Goal: Task Accomplishment & Management: Use online tool/utility

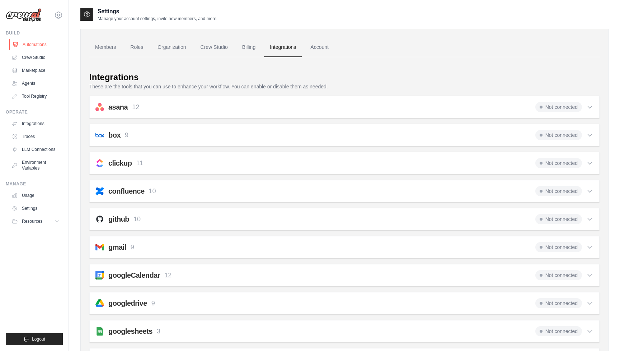
click at [29, 44] on link "Automations" at bounding box center [36, 44] width 54 height 11
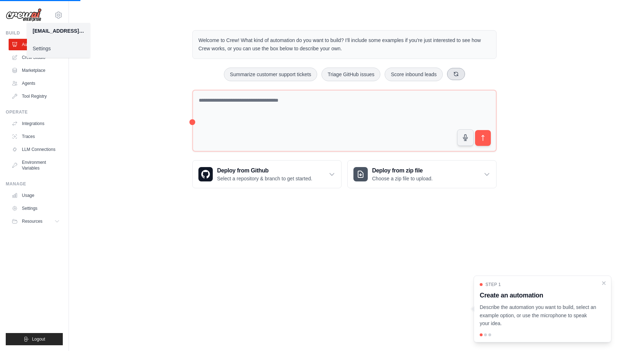
click at [455, 72] on icon at bounding box center [456, 74] width 4 height 4
click at [455, 72] on icon at bounding box center [457, 74] width 4 height 4
click at [455, 72] on button at bounding box center [462, 74] width 18 height 12
click at [455, 72] on button "Process invoices automatically" at bounding box center [422, 74] width 81 height 14
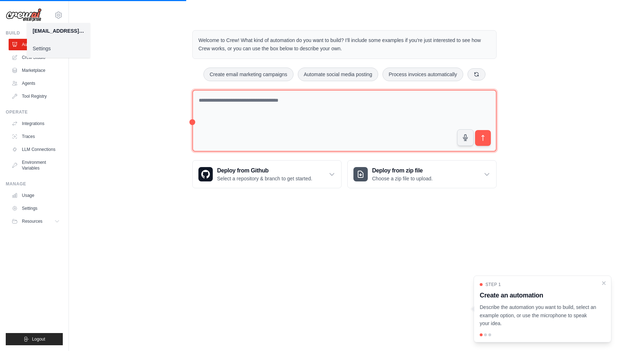
drag, startPoint x: 438, startPoint y: 111, endPoint x: 188, endPoint y: 100, distance: 249.6
click at [188, 100] on div "Welcome to Crew! What kind of automation do you want to build? I'll include som…" at bounding box center [344, 109] width 321 height 181
type textarea "**********"
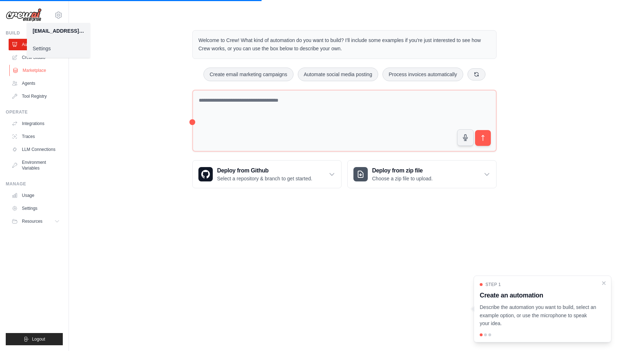
click at [37, 73] on link "Marketplace" at bounding box center [36, 70] width 54 height 11
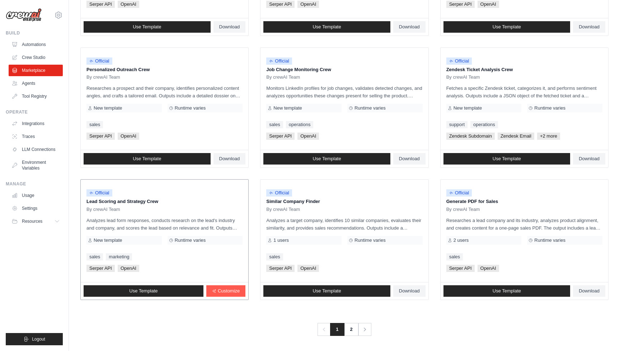
scroll to position [313, 0]
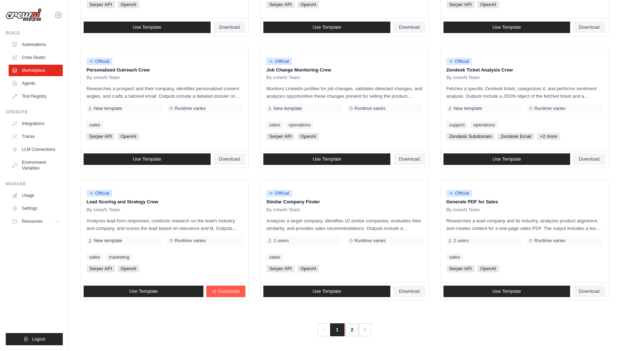
click at [348, 325] on link "2" at bounding box center [352, 329] width 14 height 13
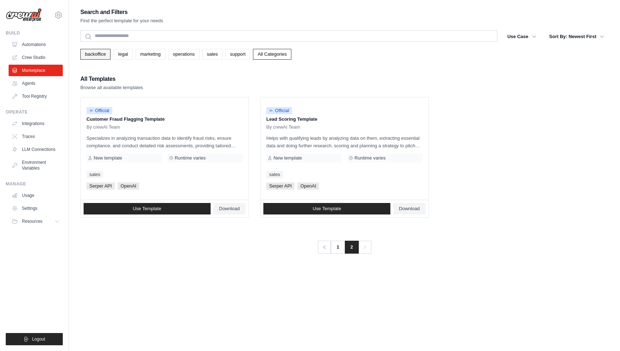
click at [98, 55] on link "backoffice" at bounding box center [95, 54] width 30 height 11
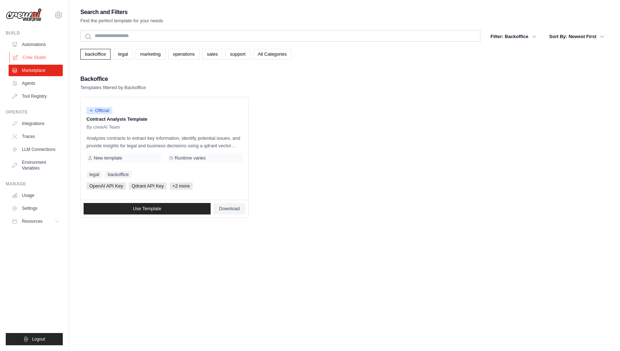
click at [35, 60] on link "Crew Studio" at bounding box center [36, 57] width 54 height 11
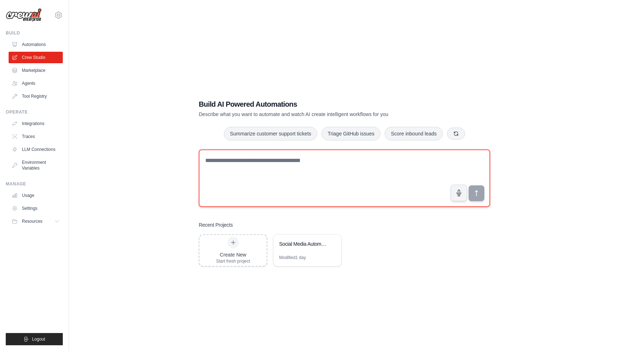
click at [253, 181] on textarea at bounding box center [344, 177] width 291 height 57
type textarea "*"
type textarea "**********"
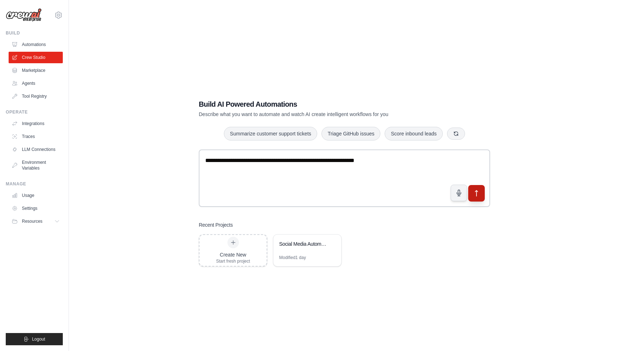
click at [478, 194] on icon "submit" at bounding box center [477, 193] width 8 height 8
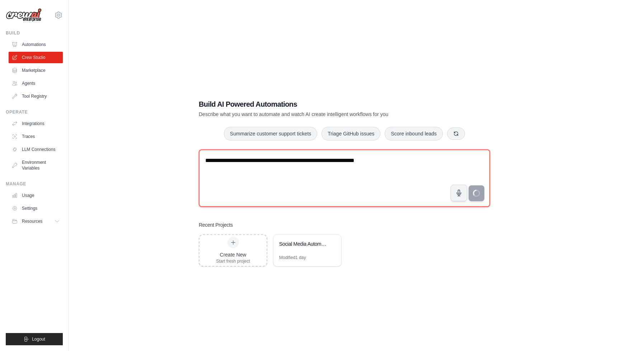
drag, startPoint x: 376, startPoint y: 163, endPoint x: 205, endPoint y: 160, distance: 171.2
click at [205, 160] on textarea "**********" at bounding box center [344, 177] width 291 height 57
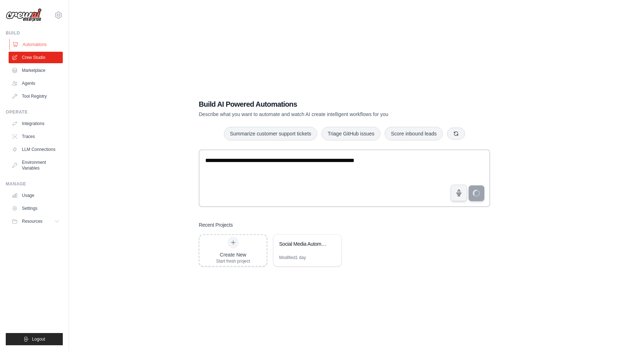
click at [31, 45] on link "Automations" at bounding box center [36, 44] width 54 height 11
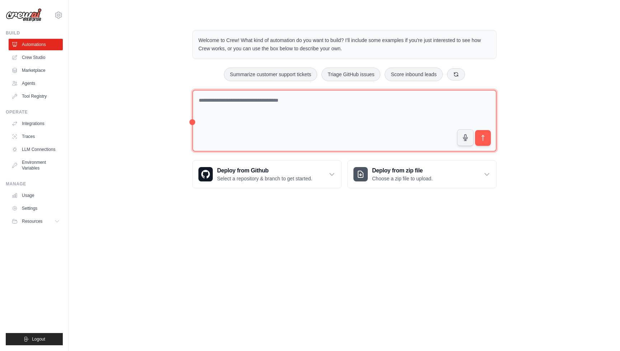
click at [260, 119] on textarea at bounding box center [344, 121] width 304 height 62
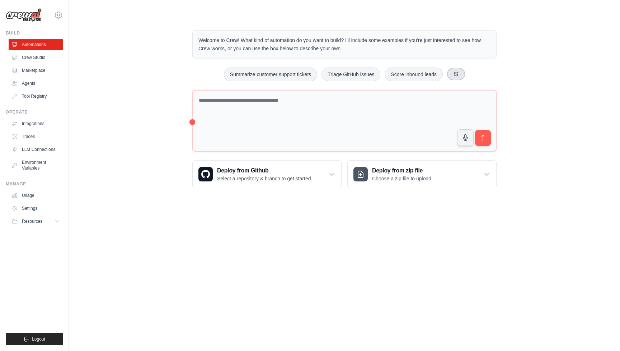
click at [457, 74] on icon at bounding box center [456, 74] width 6 height 6
click at [457, 74] on icon at bounding box center [457, 74] width 6 height 6
click at [457, 74] on button at bounding box center [462, 74] width 18 height 12
click at [457, 74] on div "Analyze customer feedback Process invoices automatically Automate social media …" at bounding box center [344, 74] width 304 height 14
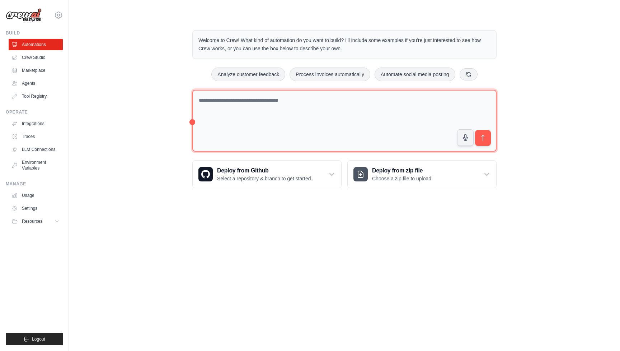
paste textarea "**********"
type textarea "**********"
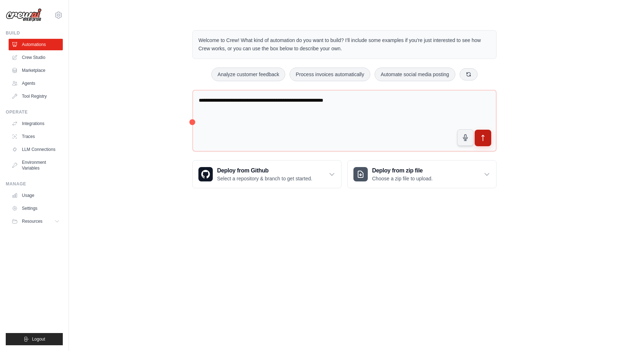
click at [488, 135] on button "submit" at bounding box center [483, 138] width 17 height 17
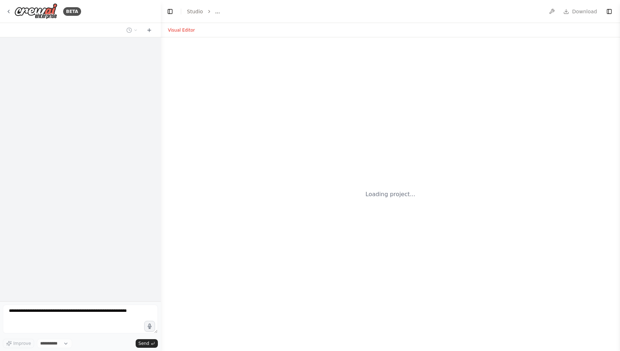
select select "****"
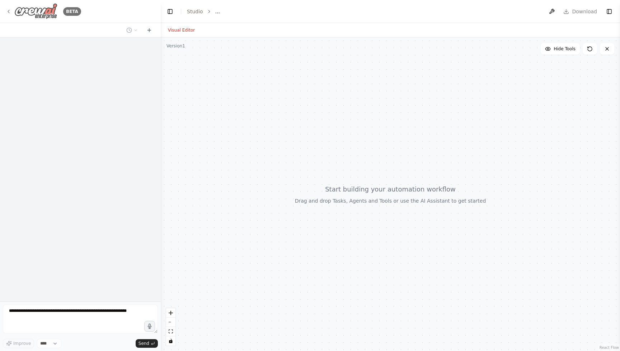
click at [9, 13] on icon at bounding box center [9, 12] width 6 height 6
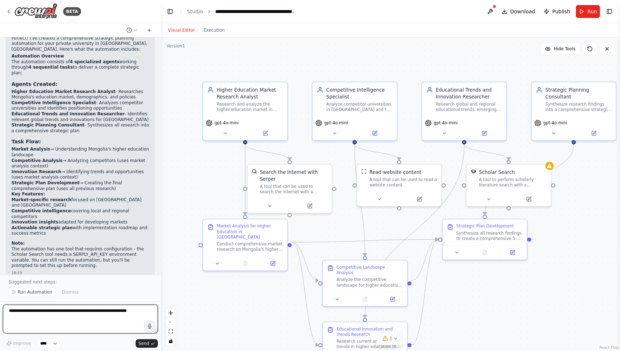
scroll to position [473, 0]
type textarea "**********"
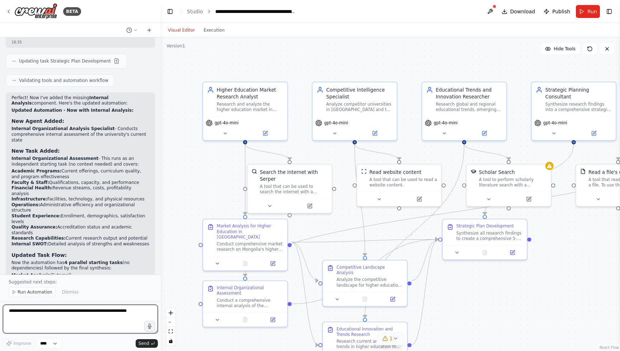
scroll to position [0, 0]
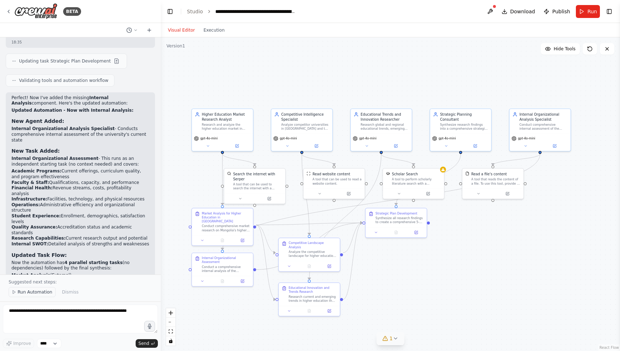
click at [47, 292] on span "Run Automation" at bounding box center [35, 292] width 35 height 6
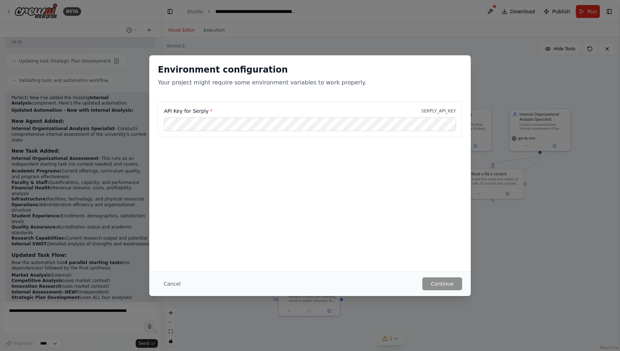
click at [427, 132] on div "API Key for Serply * SERPLY_API_KEY" at bounding box center [310, 119] width 304 height 36
click at [176, 281] on button "Cancel" at bounding box center [172, 283] width 28 height 13
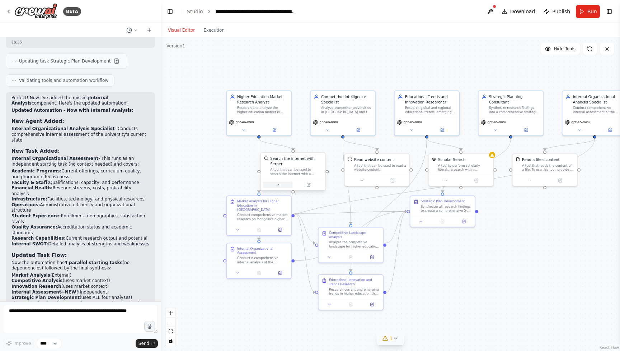
click at [277, 185] on icon at bounding box center [278, 184] width 4 height 4
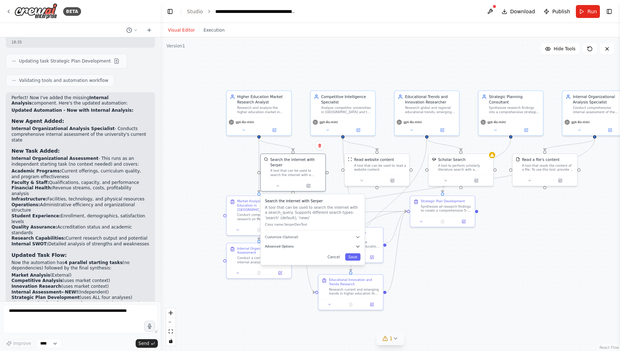
click at [299, 246] on button "Advanced Options" at bounding box center [312, 246] width 95 height 5
click at [297, 244] on button "Advanced Options" at bounding box center [312, 246] width 95 height 5
click at [296, 237] on span "Customize (Optional)" at bounding box center [281, 237] width 33 height 4
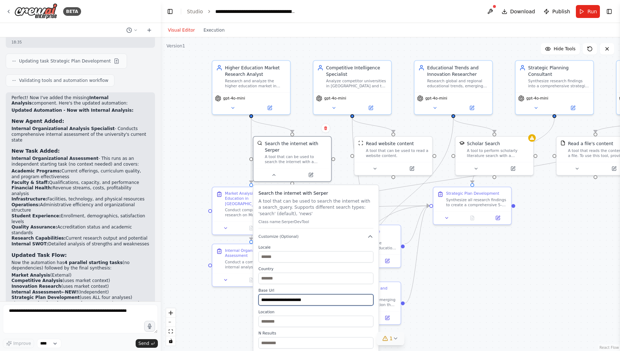
drag, startPoint x: 313, startPoint y: 301, endPoint x: 258, endPoint y: 297, distance: 55.4
click at [258, 298] on div "**********" at bounding box center [315, 300] width 125 height 231
click at [216, 155] on div ".deletable-edge-delete-btn { width: 20px; height: 20px; border: 0px solid #ffff…" at bounding box center [390, 193] width 459 height 313
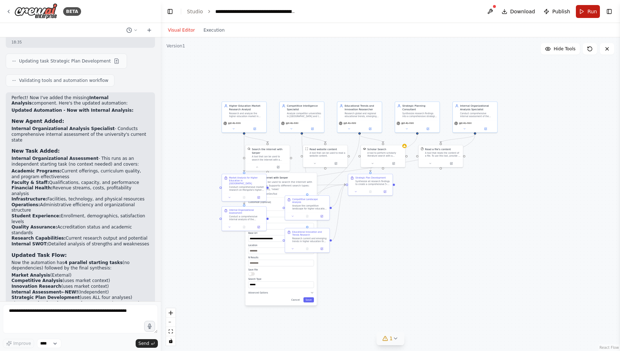
click at [588, 14] on span "Run" at bounding box center [592, 11] width 10 height 7
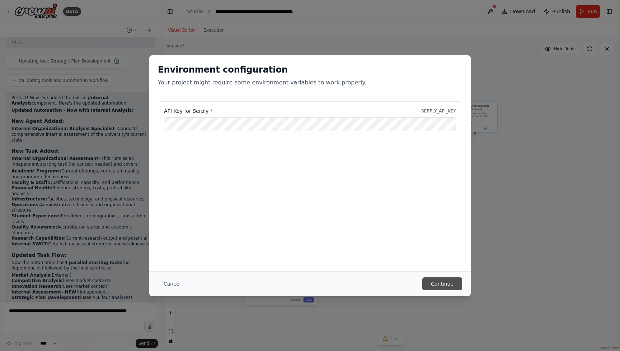
click at [430, 279] on button "Continue" at bounding box center [442, 283] width 40 height 13
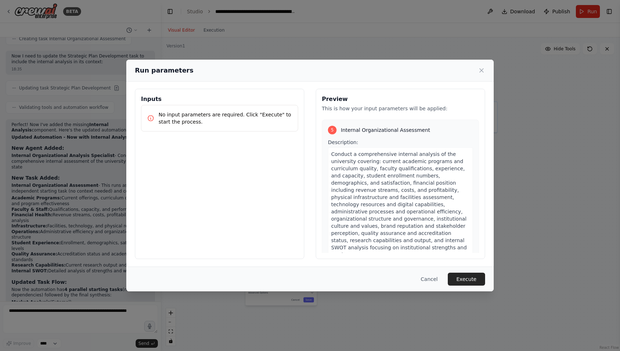
scroll to position [721, 0]
click at [435, 280] on button "Cancel" at bounding box center [429, 278] width 28 height 13
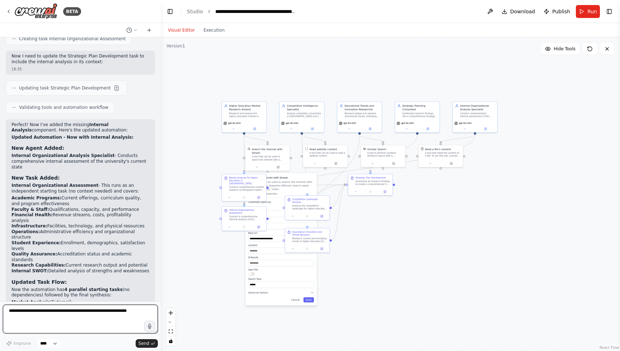
click at [33, 324] on textarea at bounding box center [80, 318] width 155 height 29
type textarea "*"
type textarea "**********"
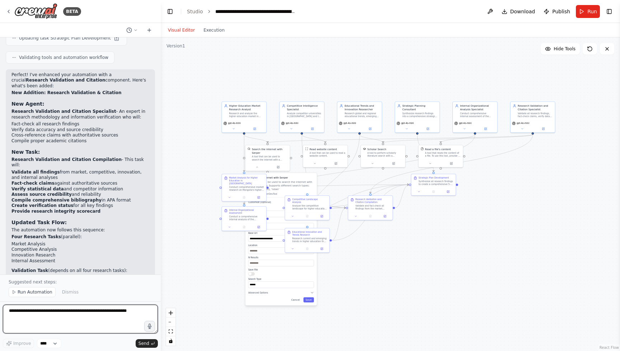
scroll to position [0, 0]
click at [40, 293] on span "Run Automation" at bounding box center [35, 292] width 35 height 6
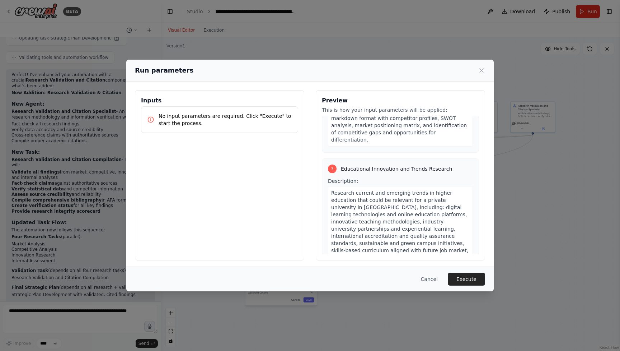
scroll to position [316, 0]
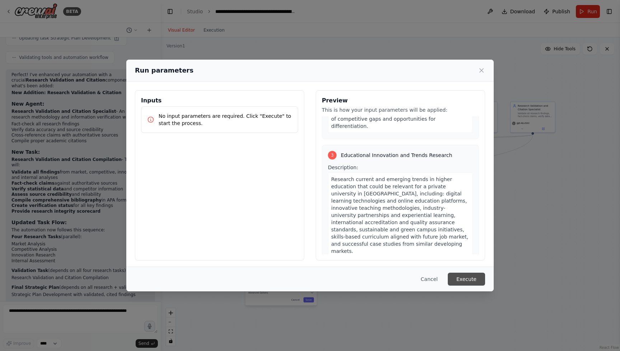
click at [458, 279] on button "Execute" at bounding box center [466, 278] width 37 height 13
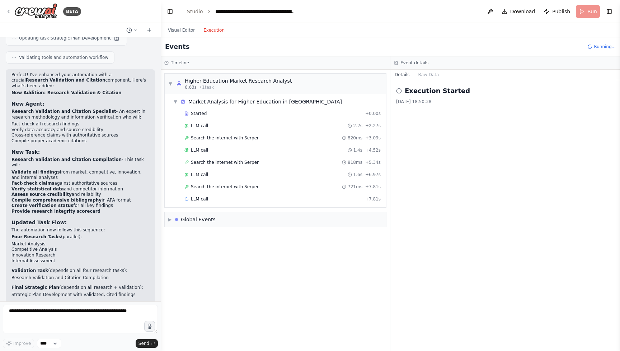
click at [213, 29] on button "Execution" at bounding box center [214, 30] width 30 height 9
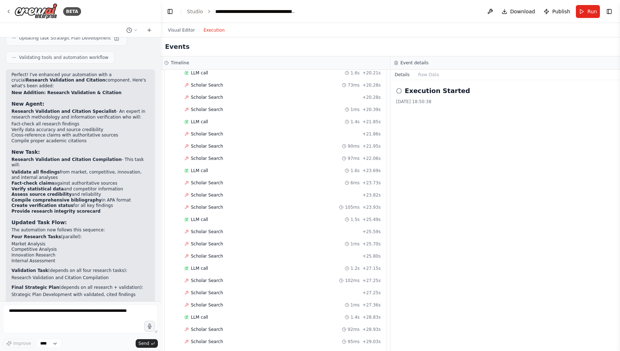
scroll to position [2000, 0]
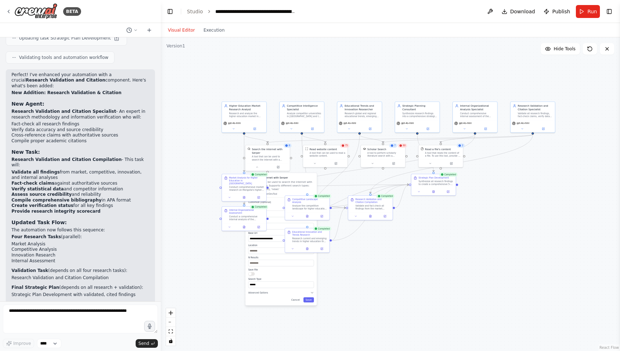
click at [184, 26] on button "Visual Editor" at bounding box center [182, 30] width 36 height 9
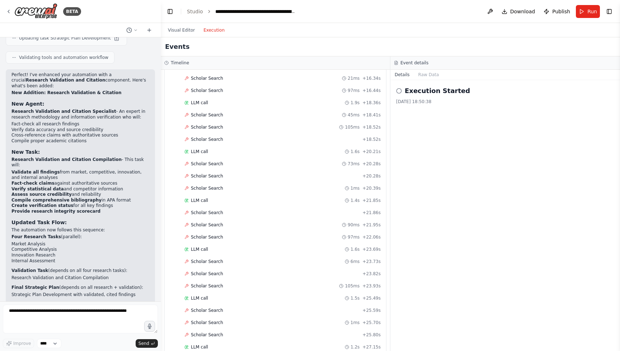
click at [216, 34] on button "Execution" at bounding box center [214, 30] width 30 height 9
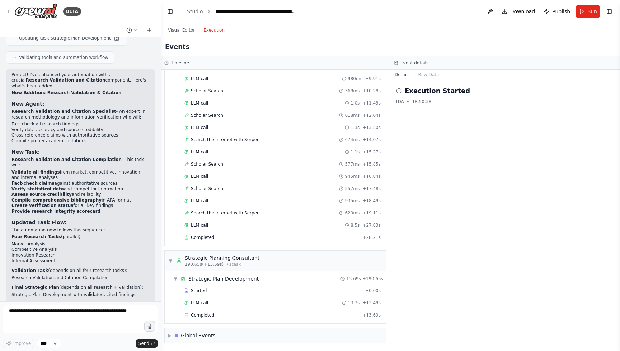
scroll to position [2784, 0]
click at [170, 335] on span "▶" at bounding box center [169, 335] width 3 height 6
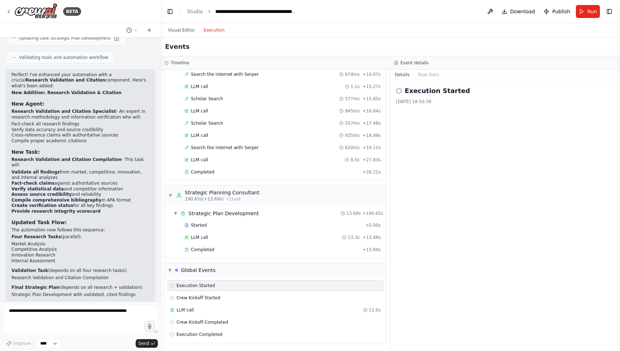
scroll to position [0, 0]
click at [430, 74] on button "Raw Data" at bounding box center [428, 75] width 29 height 10
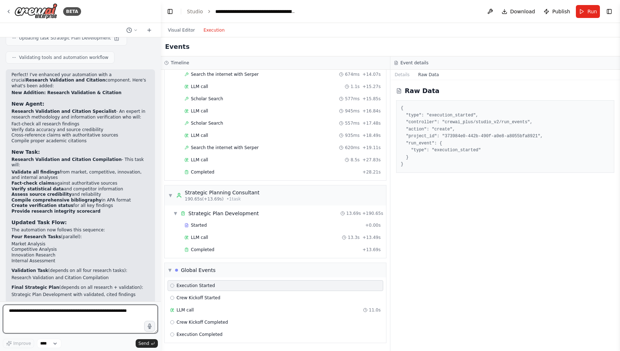
click at [97, 319] on textarea at bounding box center [80, 318] width 155 height 29
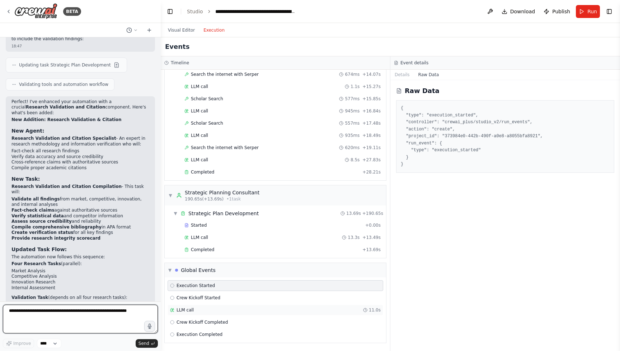
scroll to position [2850, 0]
click at [171, 269] on span "▼" at bounding box center [169, 270] width 3 height 6
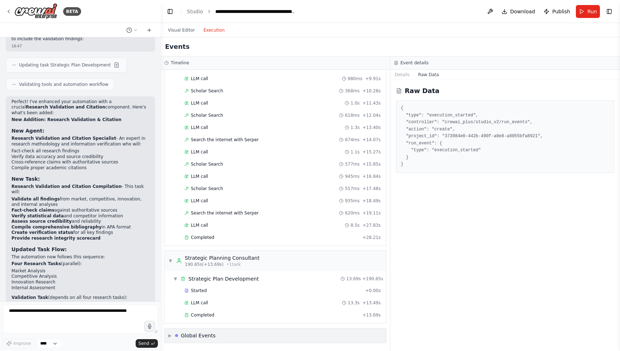
scroll to position [2784, 0]
click at [202, 314] on span "Completed" at bounding box center [202, 315] width 23 height 6
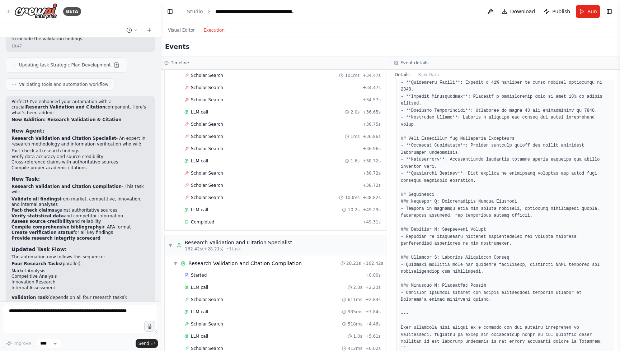
scroll to position [2525, 0]
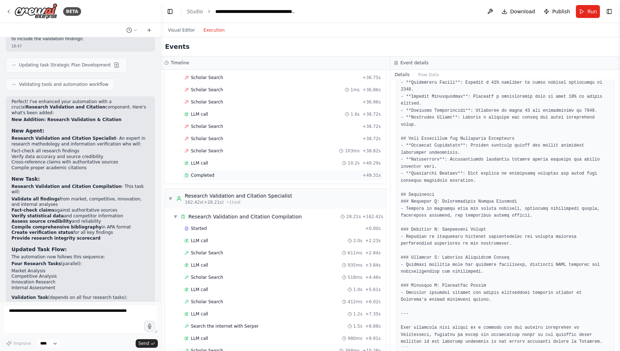
click at [210, 175] on span "Completed" at bounding box center [202, 175] width 23 height 6
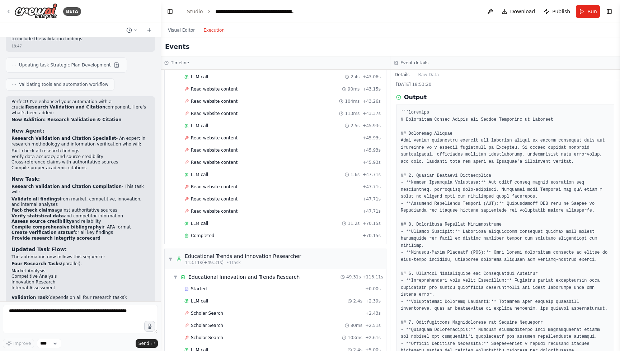
scroll to position [1419, 0]
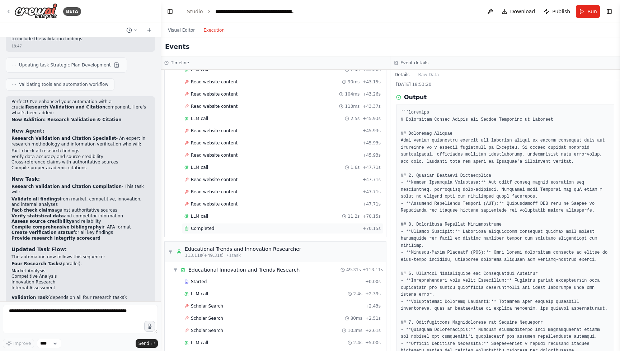
click at [218, 230] on div "Completed" at bounding box center [271, 228] width 175 height 6
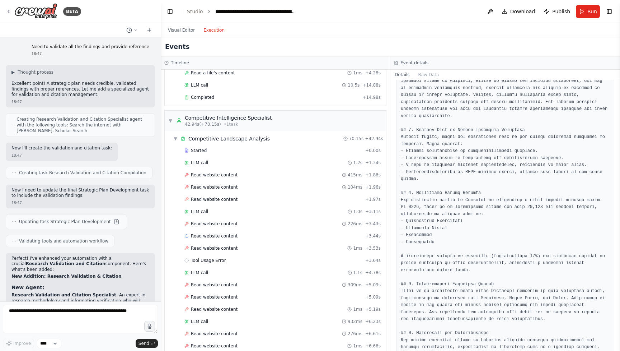
scroll to position [1320, 0]
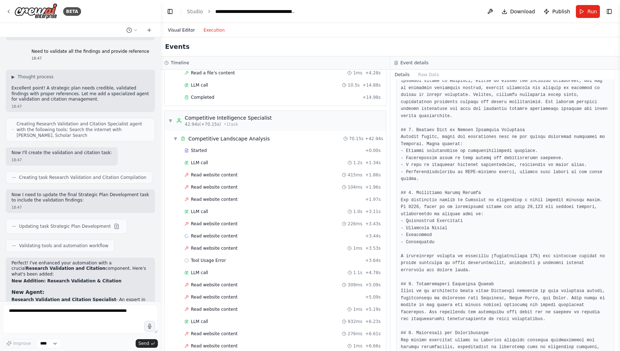
click at [180, 30] on button "Visual Editor" at bounding box center [182, 30] width 36 height 9
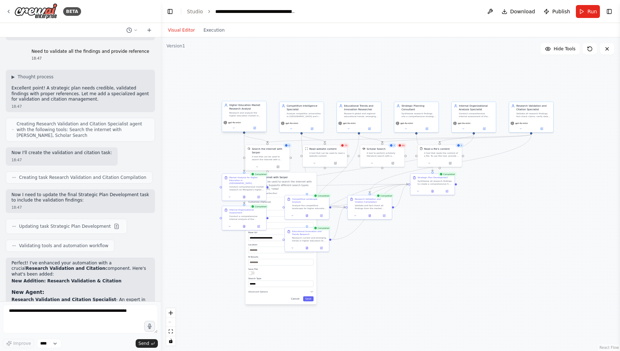
click at [250, 122] on div "gpt-4o-mini" at bounding box center [244, 123] width 41 height 4
click at [232, 129] on icon at bounding box center [233, 127] width 3 height 3
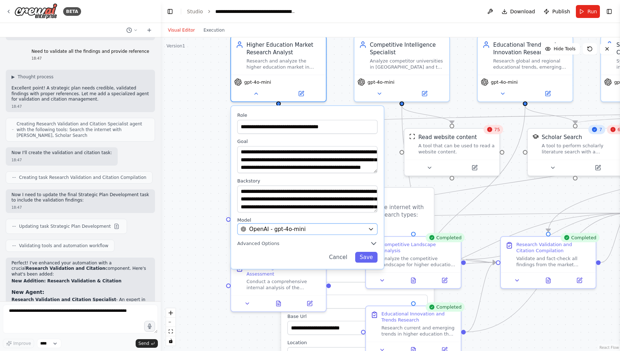
click at [326, 231] on div "OpenAI - gpt-4o-mini" at bounding box center [303, 229] width 124 height 8
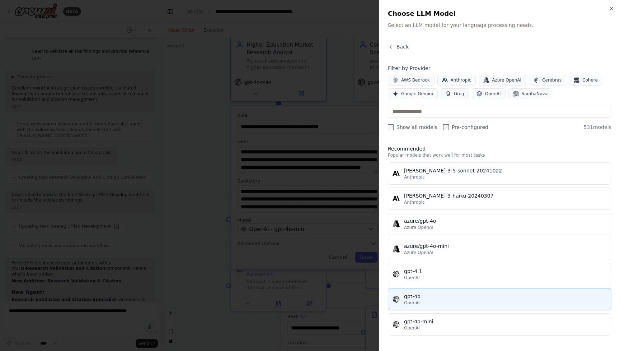
click at [421, 292] on div "gpt-4o" at bounding box center [505, 295] width 203 height 7
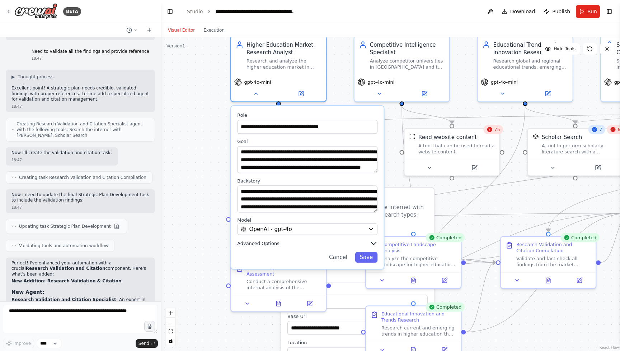
click at [364, 242] on button "Advanced Options" at bounding box center [307, 243] width 140 height 8
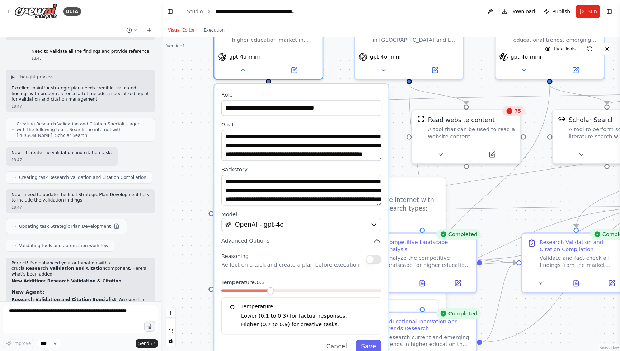
click at [262, 291] on span at bounding box center [301, 290] width 160 height 3
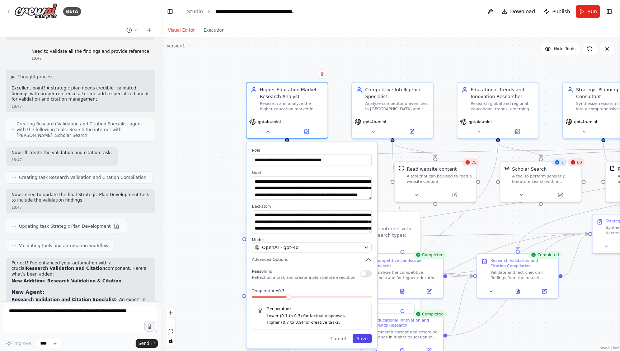
click at [363, 339] on button "Save" at bounding box center [362, 337] width 19 height 9
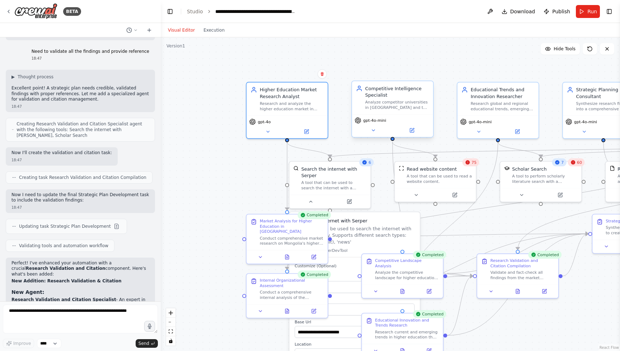
click at [391, 125] on div "gpt-4o-mini" at bounding box center [392, 125] width 81 height 23
click at [377, 128] on button at bounding box center [372, 130] width 37 height 8
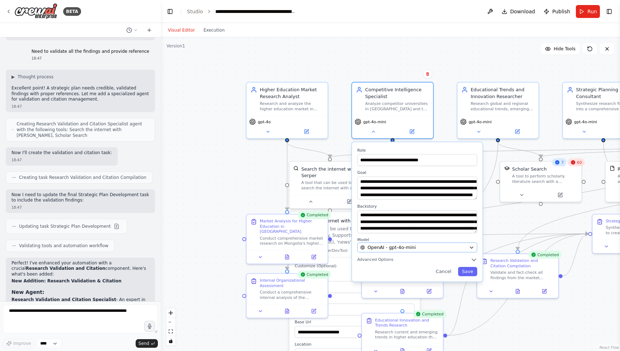
click at [398, 245] on span "OpenAI - gpt-4o-mini" at bounding box center [391, 247] width 48 height 6
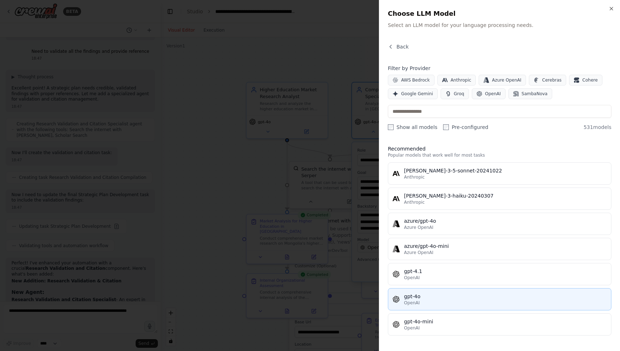
click at [420, 290] on button "gpt-4o OpenAI" at bounding box center [500, 299] width 224 height 22
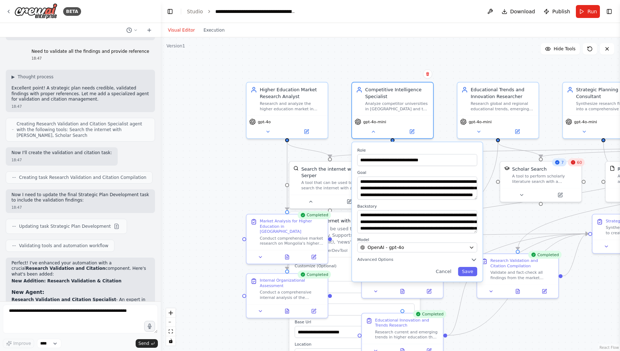
click at [417, 263] on div "**********" at bounding box center [417, 211] width 131 height 139
click at [472, 258] on icon "button" at bounding box center [474, 259] width 6 height 6
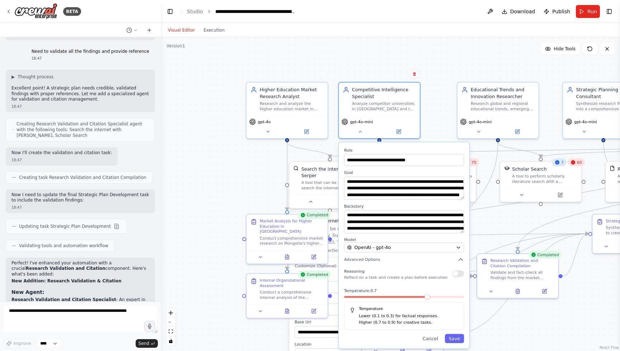
drag, startPoint x: 434, startPoint y: 295, endPoint x: 423, endPoint y: 295, distance: 11.1
click at [423, 295] on div "Temperature: 0.7 Temperature Lower (0.1 to 0.3) for factual responses. Higher (…" at bounding box center [404, 309] width 120 height 42
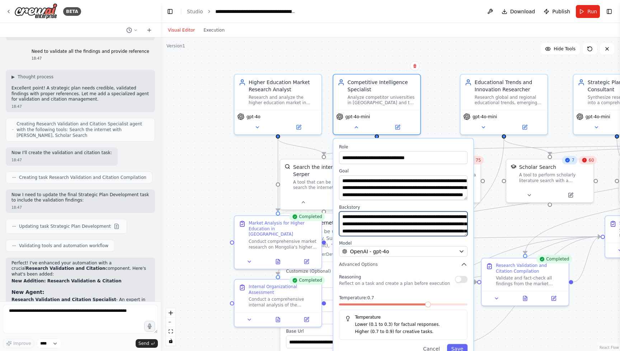
click at [414, 222] on textarea "**********" at bounding box center [403, 223] width 128 height 25
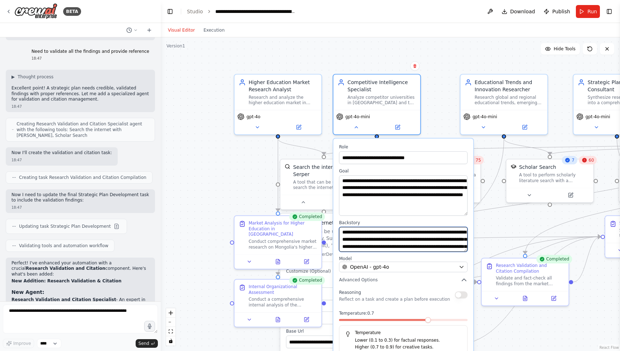
click at [458, 213] on textarea "**********" at bounding box center [403, 195] width 128 height 40
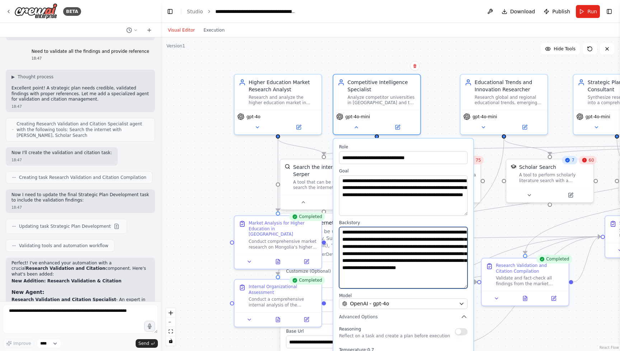
click at [453, 286] on textarea "**********" at bounding box center [403, 257] width 128 height 61
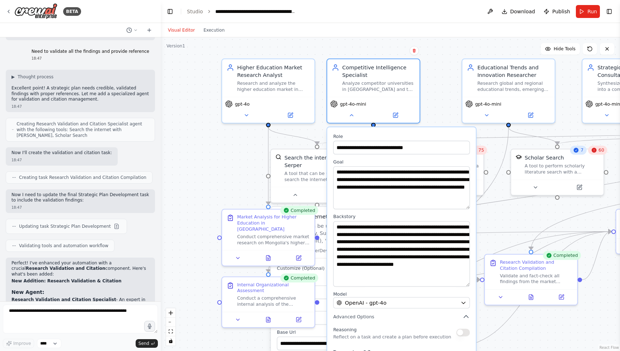
click at [483, 323] on div ".deletable-edge-delete-btn { width: 20px; height: 20px; border: 0px solid #ffff…" at bounding box center [390, 193] width 459 height 313
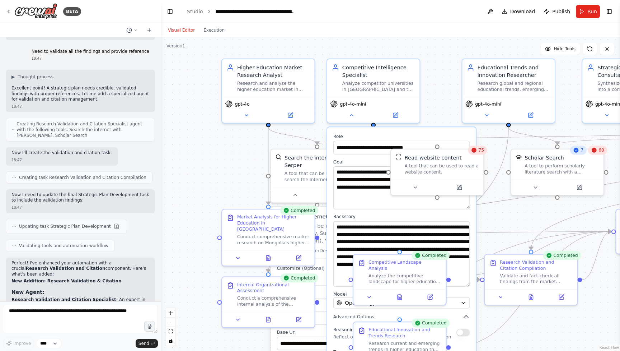
click at [470, 319] on div "**********" at bounding box center [401, 272] width 149 height 290
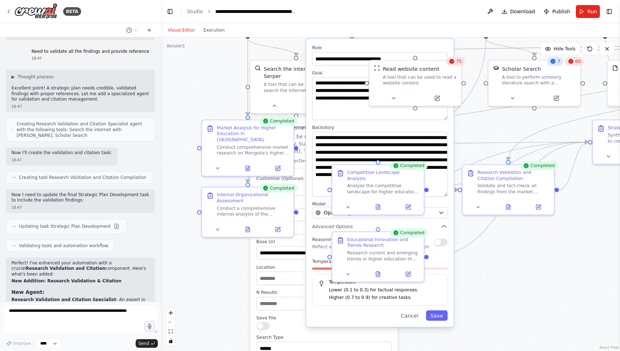
drag, startPoint x: 488, startPoint y: 323, endPoint x: 465, endPoint y: 231, distance: 94.6
click at [465, 231] on div ".deletable-edge-delete-btn { width: 20px; height: 20px; border: 0px solid #ffff…" at bounding box center [390, 193] width 459 height 313
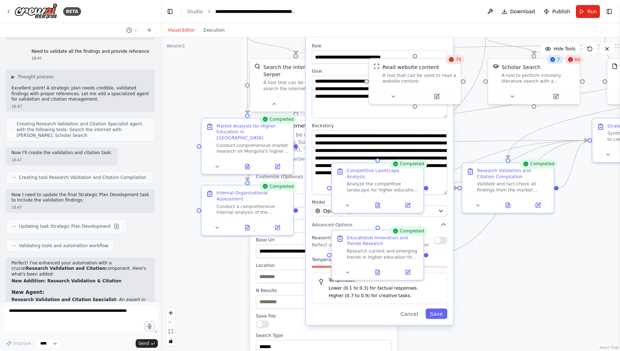
click at [434, 282] on h5 "Temperature" at bounding box center [379, 280] width 123 height 6
click at [392, 240] on div "Educational Innovation and Trends Research" at bounding box center [383, 239] width 72 height 12
click at [439, 260] on label "Temperature: 0.7" at bounding box center [380, 260] width 136 height 6
click at [320, 257] on span "Temperature: 0.7" at bounding box center [330, 260] width 37 height 6
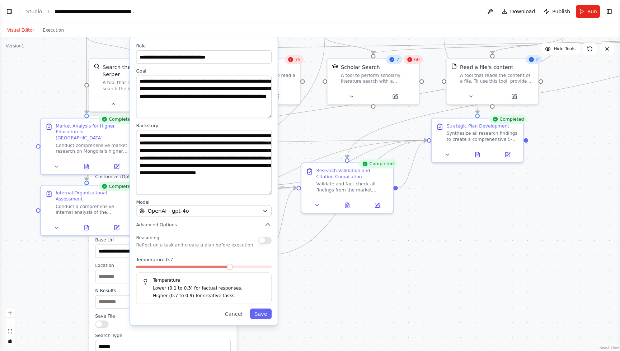
drag, startPoint x: 245, startPoint y: 269, endPoint x: 227, endPoint y: 269, distance: 17.2
click at [227, 269] on div at bounding box center [204, 267] width 136 height 5
click at [207, 268] on div at bounding box center [204, 267] width 136 height 5
click at [262, 314] on button "Save" at bounding box center [261, 313] width 22 height 10
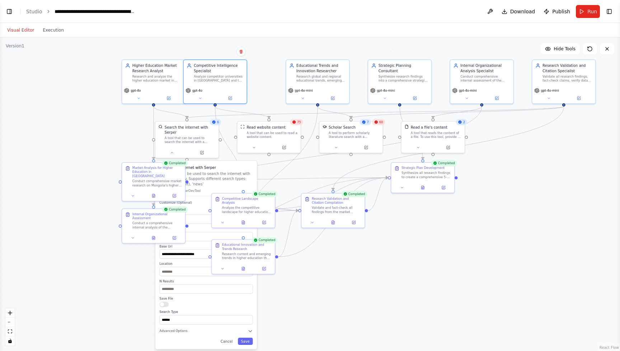
click at [324, 263] on div ".deletable-edge-delete-btn { width: 20px; height: 20px; border: 0px solid #ffff…" at bounding box center [310, 193] width 620 height 313
click at [312, 90] on span "gpt-4o-mini" at bounding box center [304, 89] width 18 height 4
click at [305, 97] on button at bounding box center [302, 97] width 29 height 6
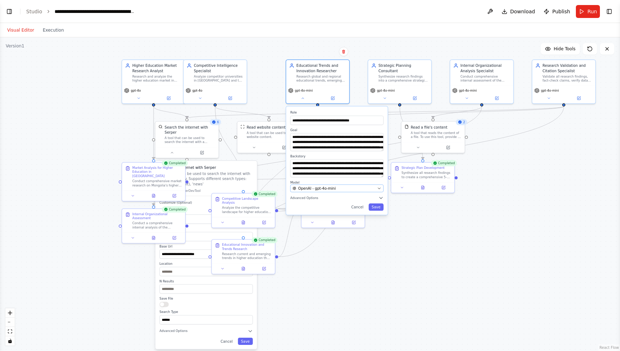
click at [337, 187] on div "OpenAI - gpt-4o-mini" at bounding box center [333, 187] width 83 height 5
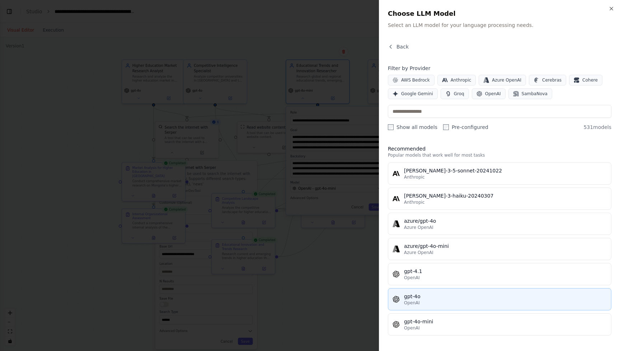
click at [411, 298] on div "gpt-4o" at bounding box center [505, 295] width 203 height 7
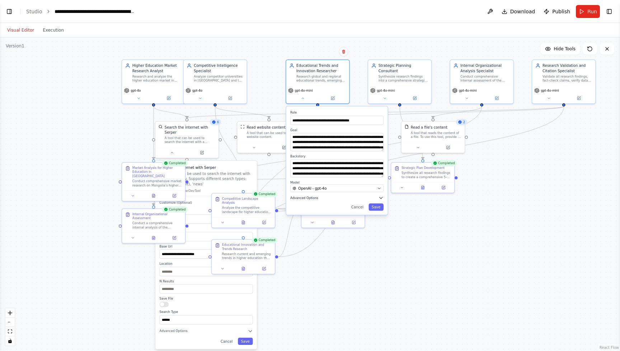
click at [378, 197] on button "Advanced Options" at bounding box center [336, 197] width 93 height 5
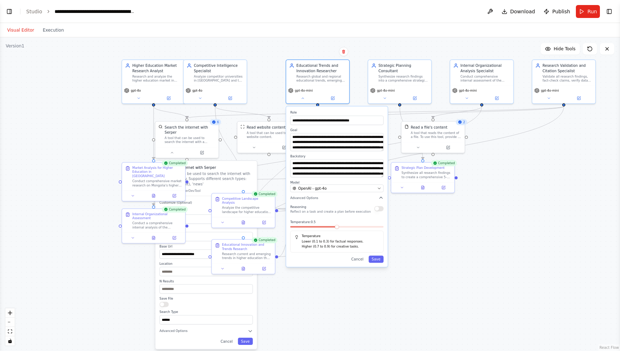
click at [333, 226] on span at bounding box center [313, 226] width 47 height 1
click at [326, 227] on div at bounding box center [336, 228] width 93 height 4
click at [323, 227] on span at bounding box center [336, 226] width 93 height 1
click at [379, 259] on button "Save" at bounding box center [375, 258] width 15 height 7
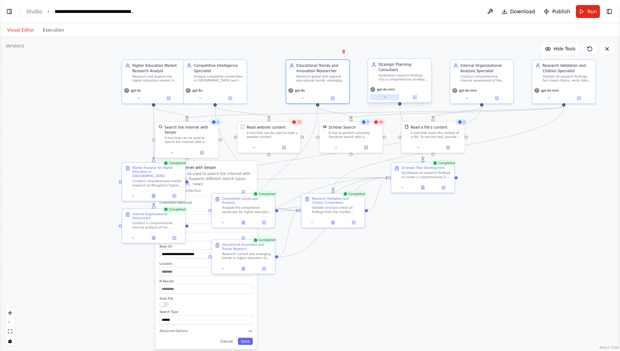
click at [387, 96] on button at bounding box center [384, 97] width 29 height 6
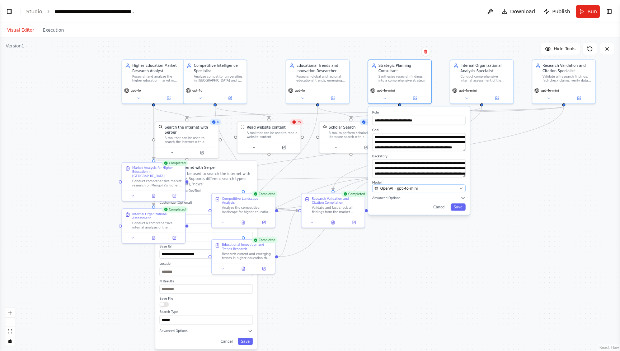
click at [408, 188] on span "OpenAI - gpt-4o-mini" at bounding box center [399, 187] width 38 height 5
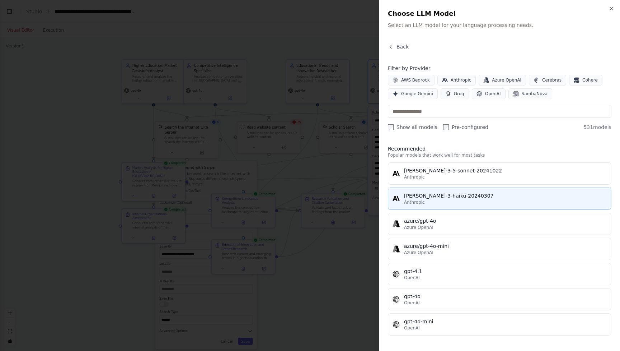
scroll to position [0, 0]
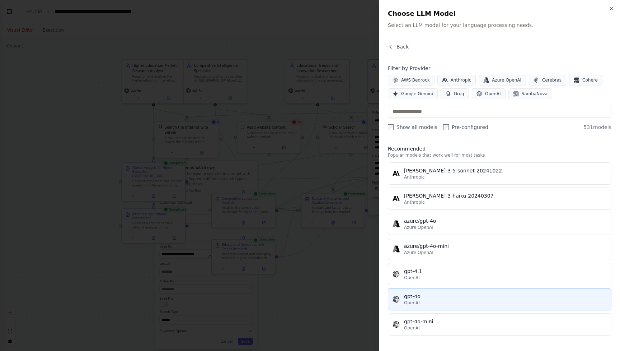
click at [417, 292] on button "gpt-4o OpenAI" at bounding box center [500, 299] width 224 height 22
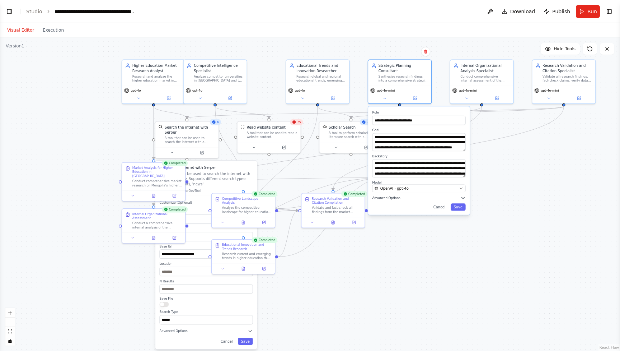
click at [464, 198] on icon "button" at bounding box center [462, 197] width 5 height 5
click at [461, 259] on button "Save" at bounding box center [458, 258] width 15 height 7
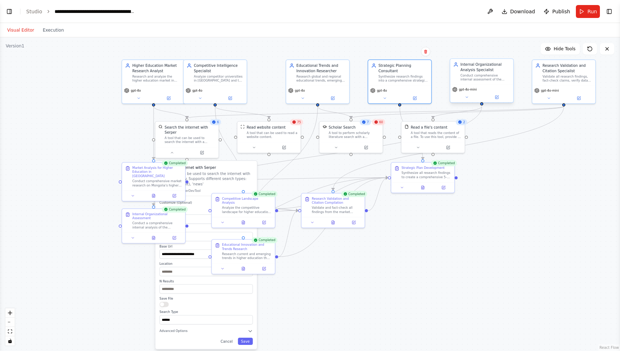
click at [484, 86] on div "gpt-4o-mini" at bounding box center [481, 94] width 63 height 18
click at [474, 91] on span "gpt-4o-mini" at bounding box center [468, 89] width 18 height 4
click at [467, 97] on icon at bounding box center [467, 97] width 4 height 4
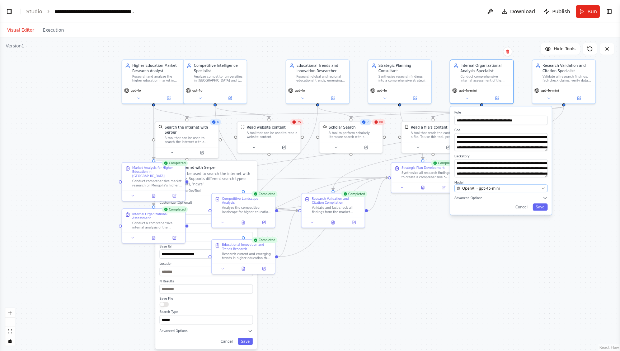
click at [479, 185] on button "OpenAI - gpt-4o-mini" at bounding box center [500, 188] width 93 height 8
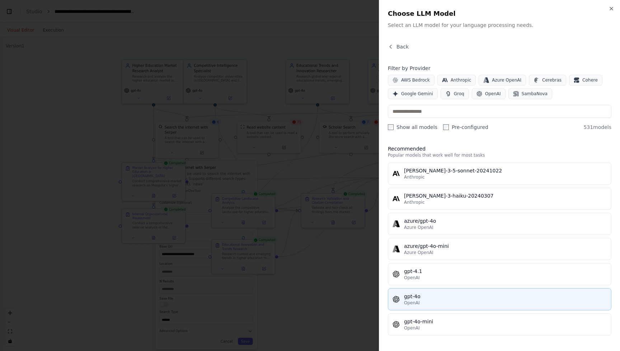
click at [423, 293] on div "gpt-4o" at bounding box center [505, 295] width 203 height 7
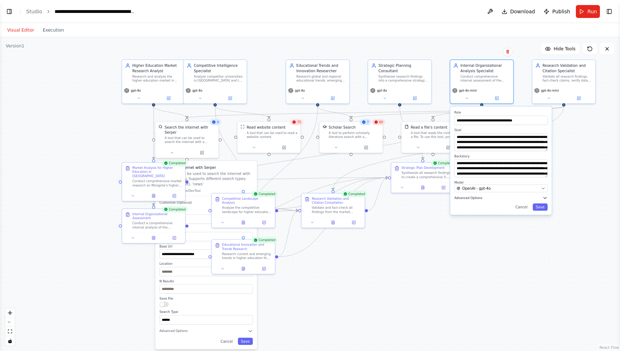
click at [485, 199] on button "Advanced Options" at bounding box center [500, 197] width 93 height 5
click at [478, 225] on div "Temperature: 0.7 Temperature Lower (0.1 to 0.3) for factual responses. Higher (…" at bounding box center [500, 236] width 93 height 33
click at [474, 233] on div "Temperature: 0.2 Temperature Lower (0.1 to 0.3) for factual responses. Higher (…" at bounding box center [500, 236] width 93 height 33
click at [538, 258] on button "Save" at bounding box center [540, 258] width 15 height 7
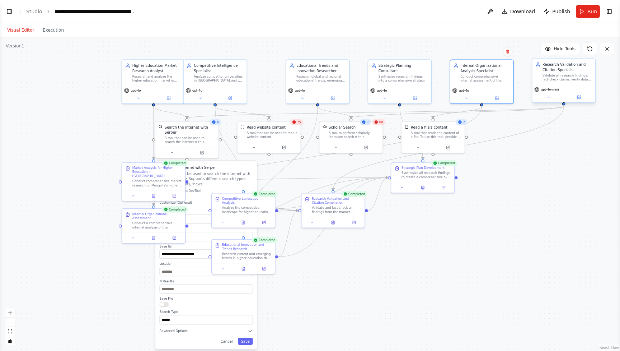
click at [550, 91] on span "gpt-4o-mini" at bounding box center [550, 89] width 18 height 4
click at [549, 95] on icon at bounding box center [549, 97] width 4 height 4
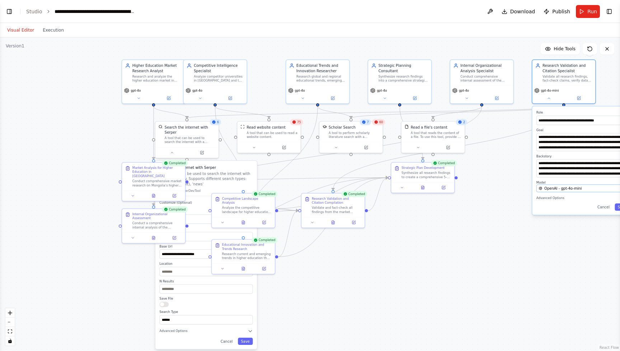
click at [552, 190] on span "OpenAI - gpt-4o-mini" at bounding box center [563, 187] width 38 height 5
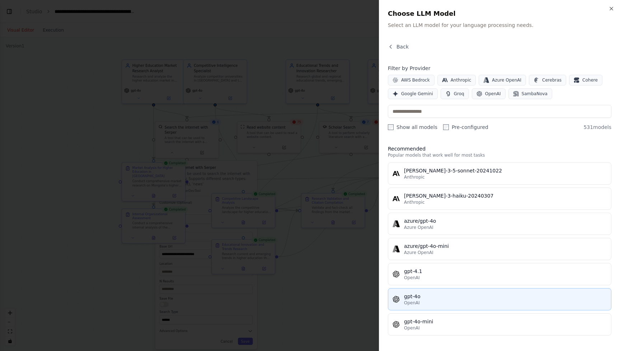
click at [415, 295] on div "gpt-4o" at bounding box center [505, 295] width 203 height 7
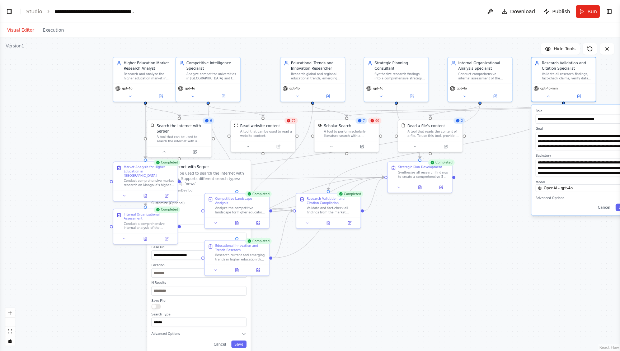
click at [531, 269] on div ".deletable-edge-delete-btn { width: 20px; height: 20px; border: 0px solid #ffff…" at bounding box center [310, 193] width 620 height 313
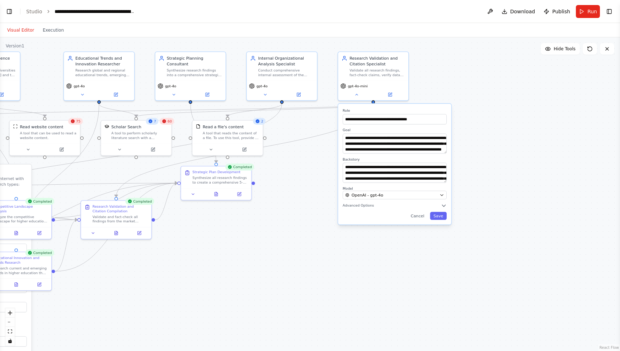
drag, startPoint x: 532, startPoint y: 270, endPoint x: 340, endPoint y: 284, distance: 191.8
click at [340, 285] on div ".deletable-edge-delete-btn { width: 20px; height: 20px; border: 0px solid #ffff…" at bounding box center [310, 193] width 620 height 313
click at [443, 205] on icon "button" at bounding box center [446, 206] width 6 height 6
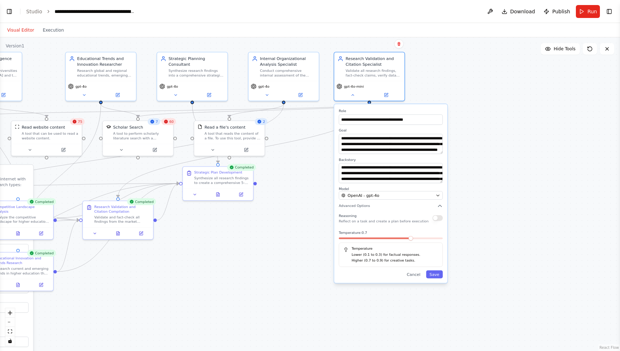
drag, startPoint x: 403, startPoint y: 239, endPoint x: 395, endPoint y: 240, distance: 7.9
click at [395, 240] on div at bounding box center [391, 239] width 104 height 4
click at [388, 241] on div at bounding box center [391, 239] width 104 height 4
click at [367, 241] on div at bounding box center [391, 239] width 104 height 4
click at [437, 276] on button "Save" at bounding box center [434, 274] width 17 height 8
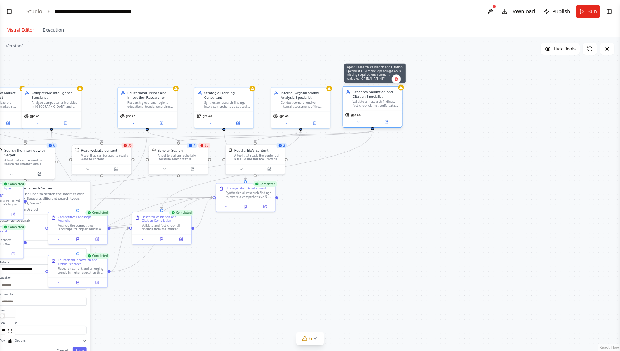
click at [401, 89] on div at bounding box center [401, 87] width 6 height 6
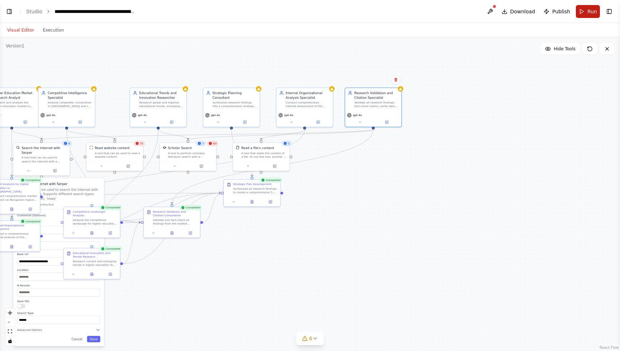
click at [583, 13] on button "Run" at bounding box center [588, 11] width 24 height 13
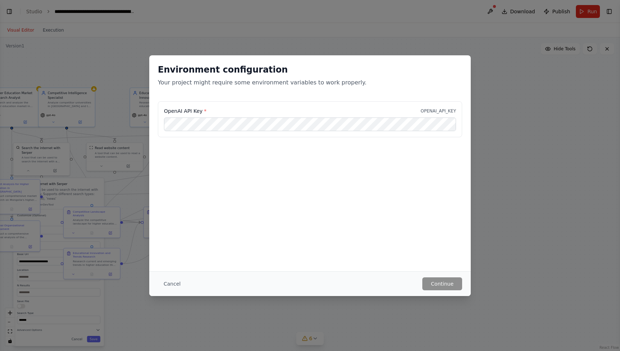
click at [385, 41] on div "Environment configuration Your project might require some environment variables…" at bounding box center [310, 175] width 620 height 351
click at [175, 288] on button "Cancel" at bounding box center [172, 283] width 28 height 13
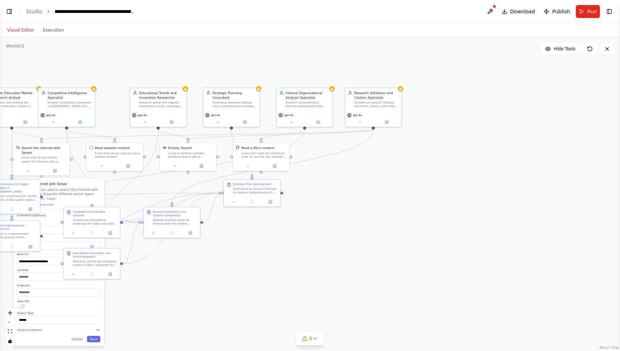
click at [589, 18] on header "**********" at bounding box center [310, 11] width 620 height 23
click at [589, 12] on span "Run" at bounding box center [592, 11] width 10 height 7
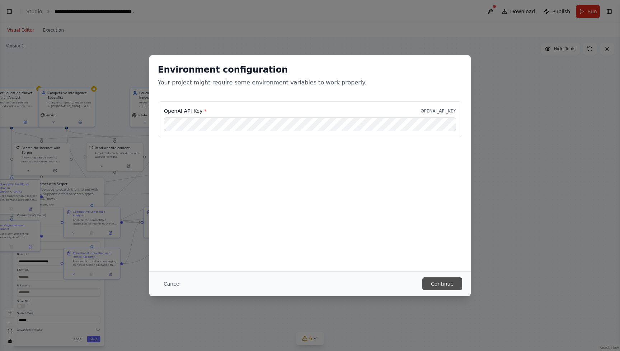
click at [433, 277] on button "Continue" at bounding box center [442, 283] width 40 height 13
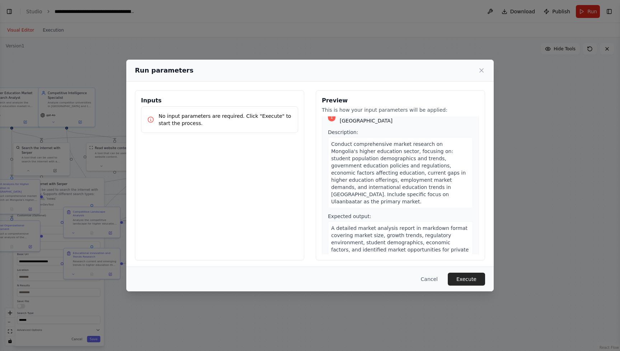
scroll to position [14, 0]
click at [434, 279] on button "Cancel" at bounding box center [429, 278] width 28 height 13
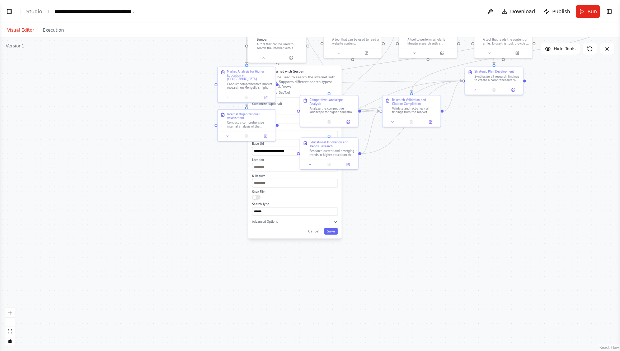
drag, startPoint x: 284, startPoint y: 304, endPoint x: 531, endPoint y: 196, distance: 269.4
click at [531, 196] on div ".deletable-edge-delete-btn { width: 20px; height: 20px; border: 0px solid #ffff…" at bounding box center [310, 193] width 620 height 313
click at [14, 13] on header "**********" at bounding box center [310, 11] width 620 height 23
click at [8, 11] on button "Toggle Left Sidebar" at bounding box center [9, 11] width 10 height 10
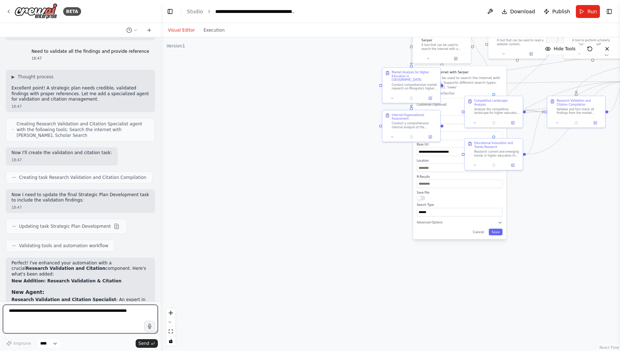
click at [24, 314] on textarea at bounding box center [80, 318] width 155 height 29
type textarea "*"
type textarea "**********"
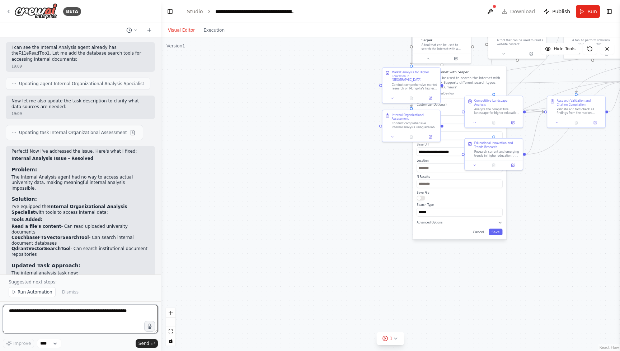
scroll to position [2026, 0]
click at [101, 328] on textarea at bounding box center [80, 318] width 155 height 29
type textarea "**********"
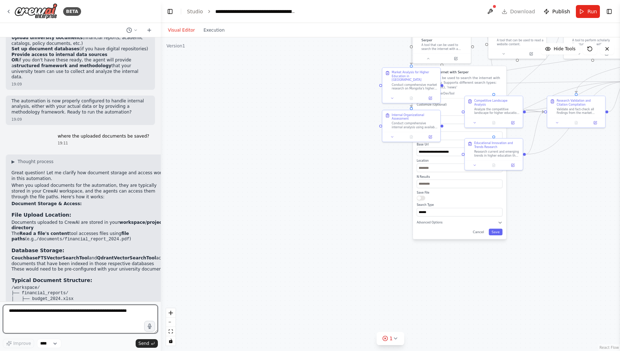
scroll to position [0, 0]
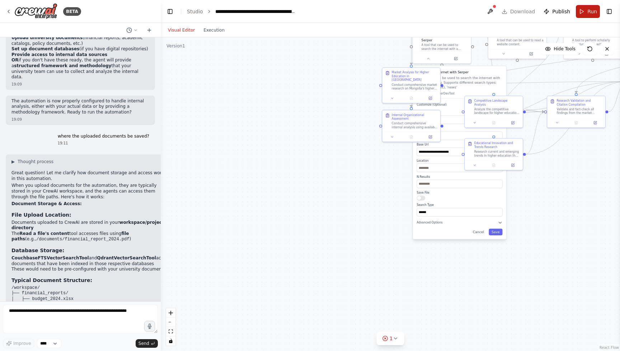
click at [586, 12] on button "Run" at bounding box center [588, 11] width 24 height 13
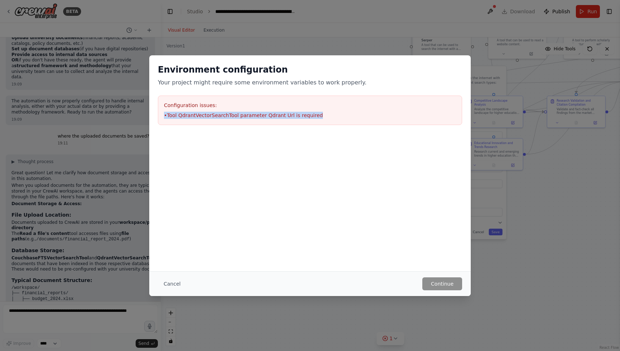
drag, startPoint x: 318, startPoint y: 111, endPoint x: 330, endPoint y: 121, distance: 15.5
click at [330, 121] on div "Configuration issues: • Tool QdrantVectorSearchTool parameter Qdrant Url is req…" at bounding box center [310, 109] width 304 height 29
copy div "Configuration issues: • Tool QdrantVectorSearchTool parameter Qdrant Url is req…"
click at [300, 310] on div "Environment configuration Your project might require some environment variables…" at bounding box center [310, 175] width 620 height 351
click at [172, 285] on button "Cancel" at bounding box center [172, 283] width 28 height 13
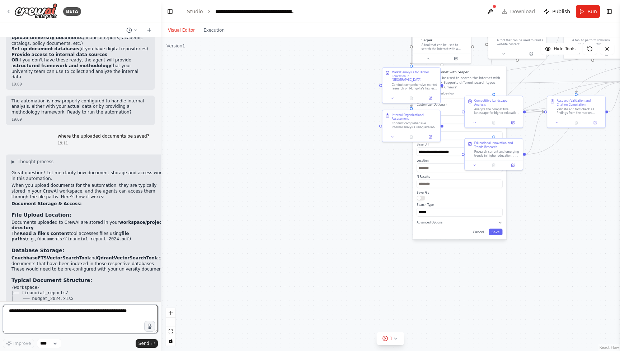
click at [118, 315] on textarea at bounding box center [80, 318] width 155 height 29
paste textarea "**********"
type textarea "**********"
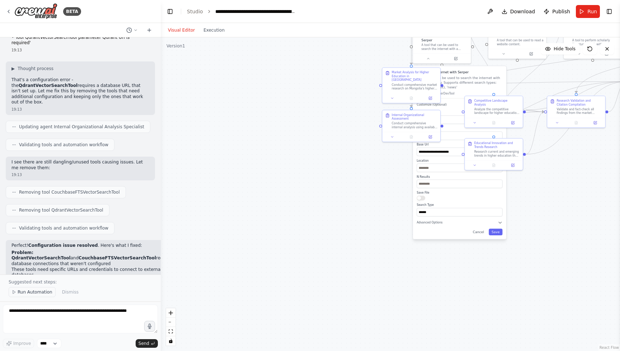
click at [29, 293] on span "Run Automation" at bounding box center [35, 292] width 35 height 6
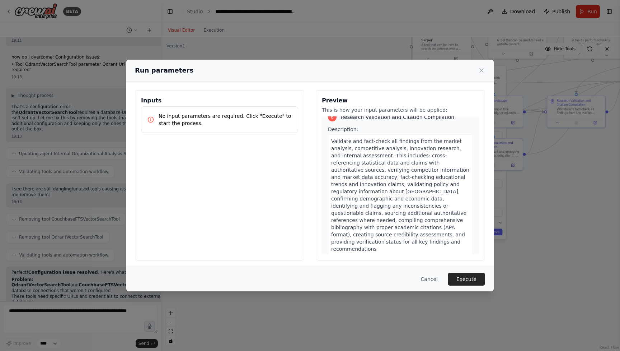
scroll to position [951, 0]
click at [464, 279] on button "Execute" at bounding box center [466, 278] width 37 height 13
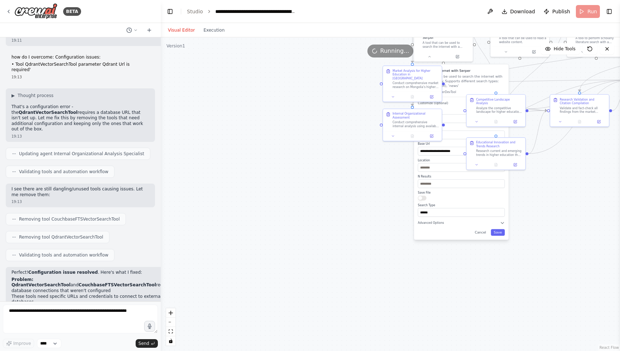
scroll to position [0, 0]
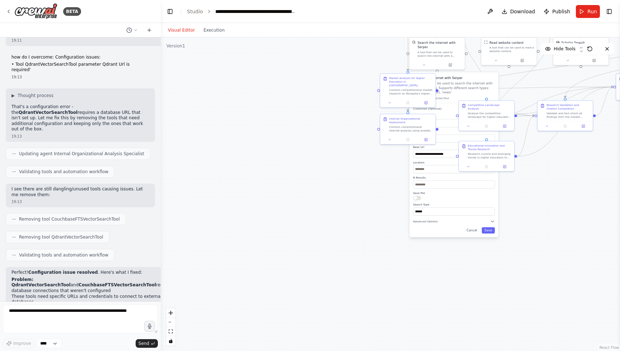
click at [337, 197] on div ".deletable-edge-delete-btn { width: 20px; height: 20px; border: 0px solid #ffff…" at bounding box center [390, 193] width 459 height 313
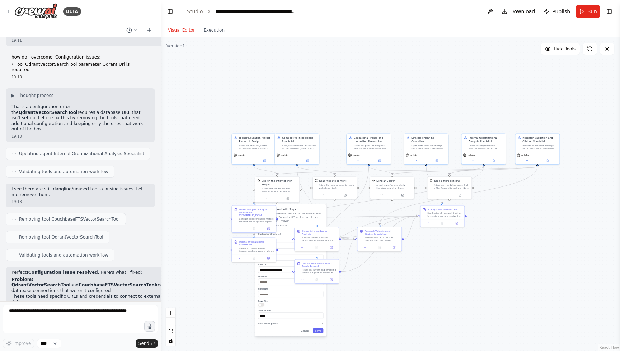
drag, startPoint x: 551, startPoint y: 215, endPoint x: 414, endPoint y: 315, distance: 169.3
click at [414, 315] on div ".deletable-edge-delete-btn { width: 20px; height: 20px; border: 0px solid #ffff…" at bounding box center [390, 193] width 459 height 313
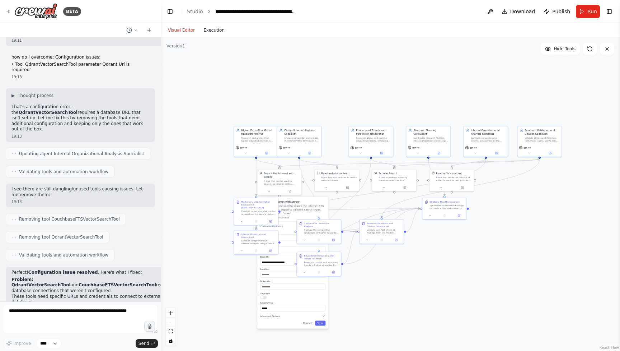
click at [210, 28] on button "Execution" at bounding box center [214, 30] width 30 height 9
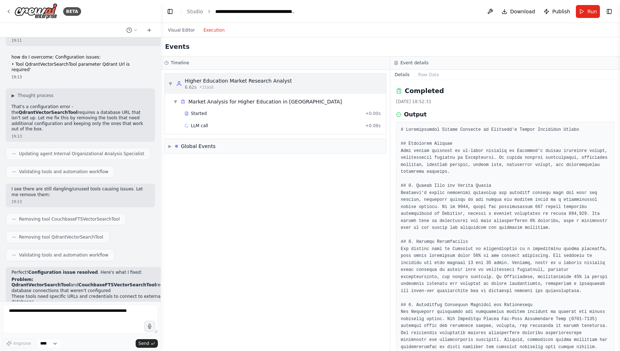
click at [289, 84] on div "▼ Higher Education Market Research Analyst 6.62s • 1 task" at bounding box center [275, 84] width 221 height 20
click at [289, 84] on div "▶ Higher Education Market Research Analyst 6.62s • 1 task" at bounding box center [275, 84] width 221 height 20
click at [428, 76] on button "Raw Data" at bounding box center [428, 75] width 29 height 10
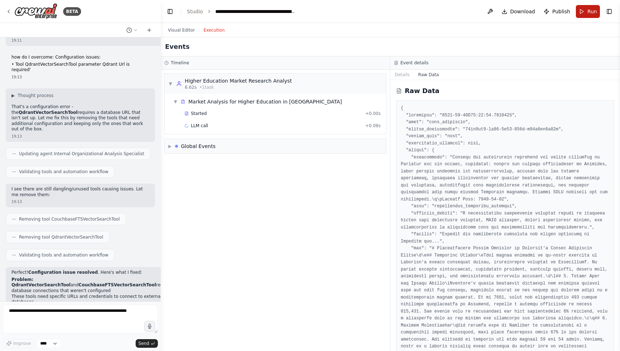
click at [588, 14] on span "Run" at bounding box center [592, 11] width 10 height 7
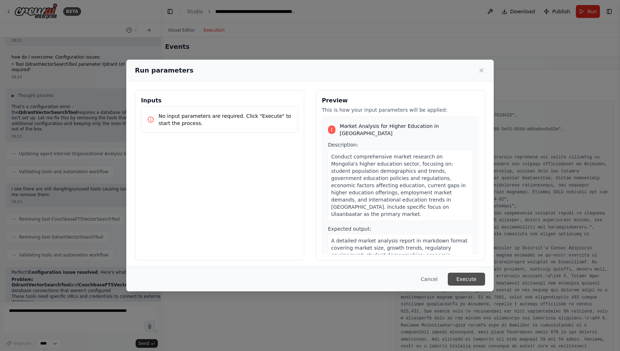
click at [470, 278] on button "Execute" at bounding box center [466, 278] width 37 height 13
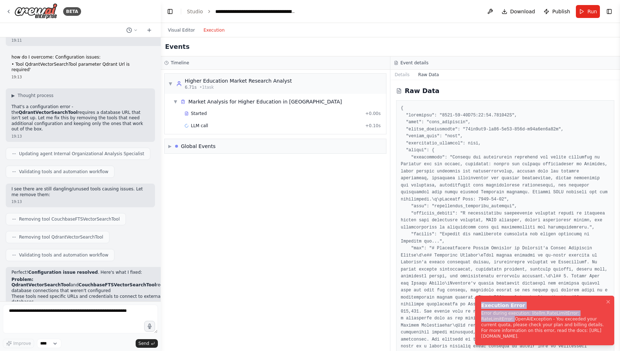
drag, startPoint x: 479, startPoint y: 300, endPoint x: 472, endPoint y: 312, distance: 13.7
click at [472, 312] on ol "Execution Error Error during execution: litellm.RateLimitError: RateLimitError:…" at bounding box center [544, 320] width 151 height 61
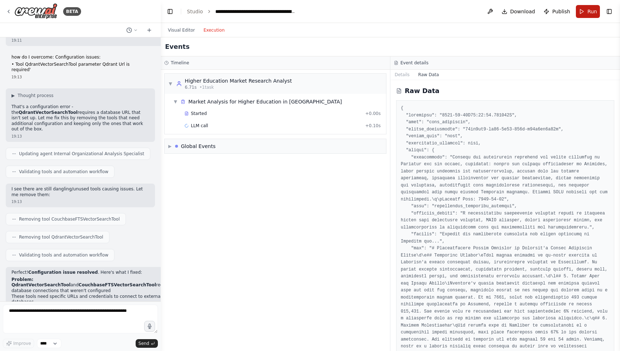
click at [588, 12] on span "Run" at bounding box center [592, 11] width 10 height 7
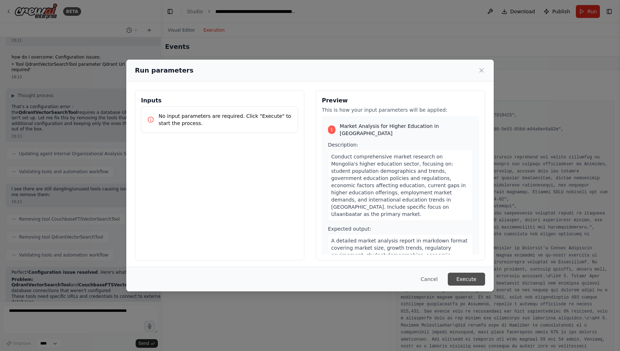
click at [467, 274] on button "Execute" at bounding box center [466, 278] width 37 height 13
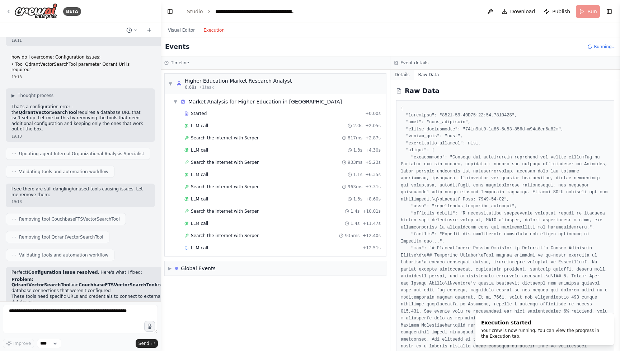
click at [404, 75] on button "Details" at bounding box center [402, 75] width 24 height 10
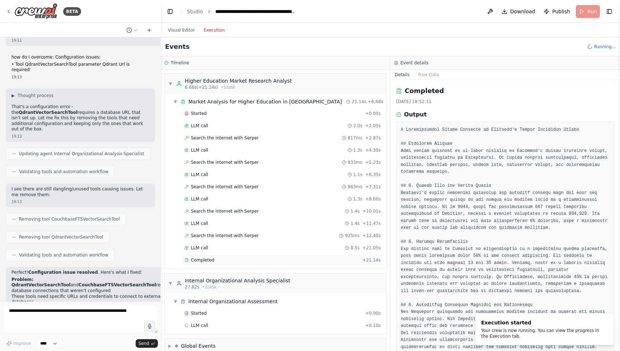
click at [213, 259] on div "Completed" at bounding box center [271, 260] width 175 height 6
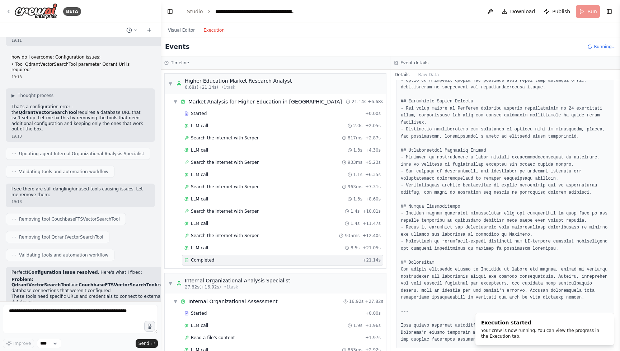
click at [458, 249] on pre at bounding box center [505, 45] width 209 height 595
click at [611, 318] on button "Notifications (F8)" at bounding box center [608, 318] width 9 height 9
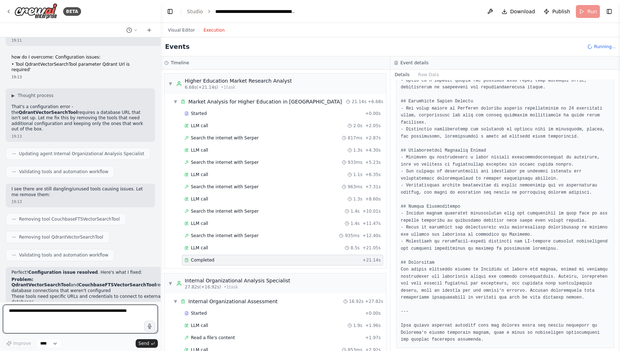
click at [89, 312] on textarea at bounding box center [80, 318] width 155 height 29
click at [117, 314] on textarea "**********" at bounding box center [80, 318] width 155 height 29
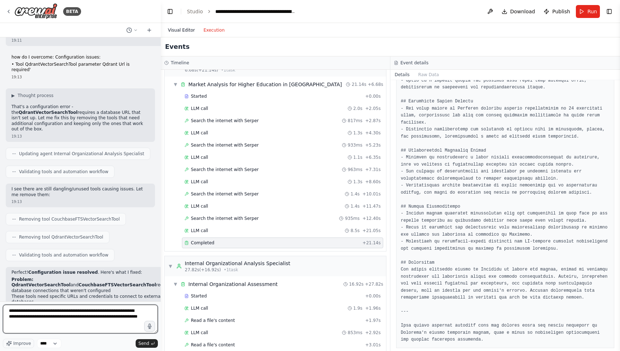
type textarea "**********"
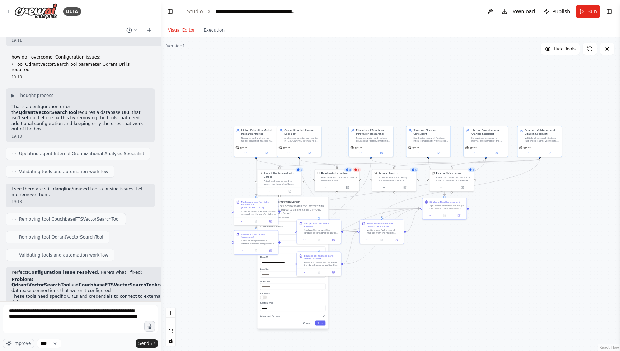
click at [183, 32] on button "Visual Editor" at bounding box center [182, 30] width 36 height 9
click at [248, 136] on div "Research and analyze the higher education market in Mongolia, focusing on trend…" at bounding box center [258, 139] width 35 height 6
click at [225, 171] on div ".deletable-edge-delete-btn { width: 20px; height: 20px; border: 0px solid #ffff…" at bounding box center [390, 193] width 459 height 313
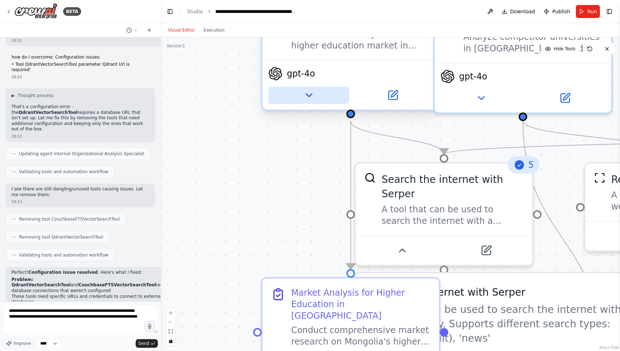
click at [310, 91] on icon at bounding box center [308, 94] width 11 height 11
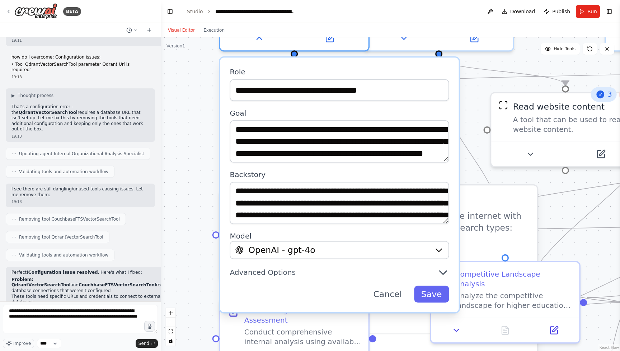
drag, startPoint x: 264, startPoint y: 246, endPoint x: 192, endPoint y: 170, distance: 104.5
click at [192, 170] on div ".deletable-edge-delete-btn { width: 20px; height: 20px; border: 0px solid #ffff…" at bounding box center [390, 193] width 459 height 313
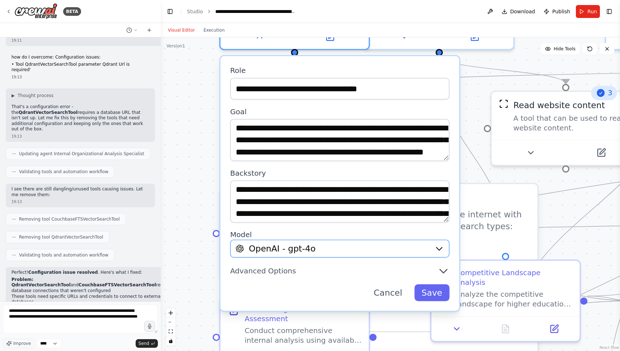
click at [434, 248] on icon "button" at bounding box center [439, 249] width 10 height 10
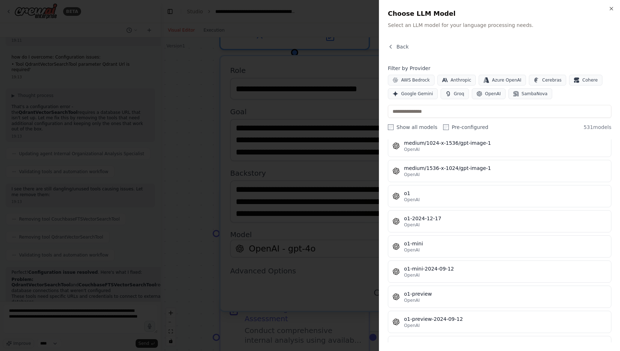
scroll to position [12166, 0]
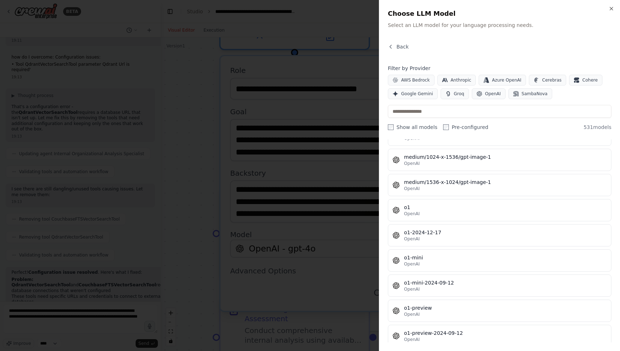
click at [194, 105] on div at bounding box center [310, 175] width 620 height 351
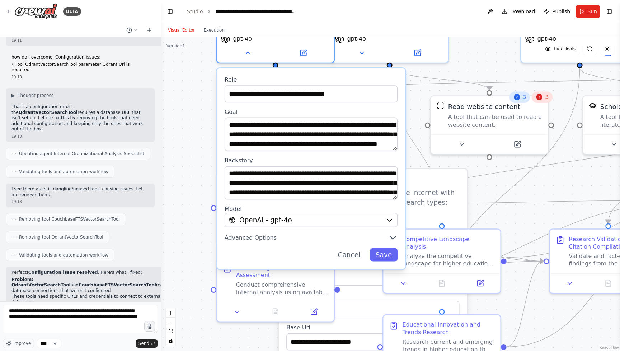
click at [201, 121] on div ".deletable-edge-delete-btn { width: 20px; height: 20px; border: 0px solid #ffff…" at bounding box center [390, 193] width 459 height 313
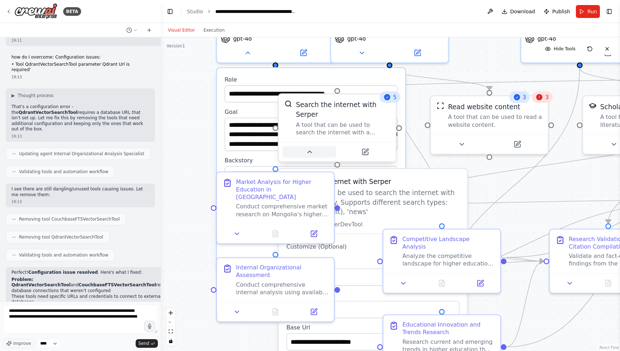
click at [307, 154] on icon at bounding box center [310, 152] width 8 height 8
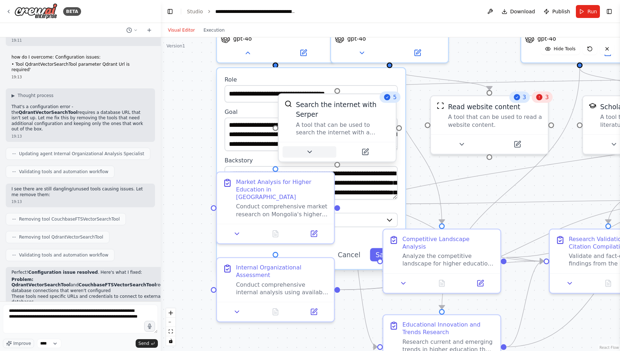
click at [307, 154] on icon at bounding box center [310, 152] width 8 height 8
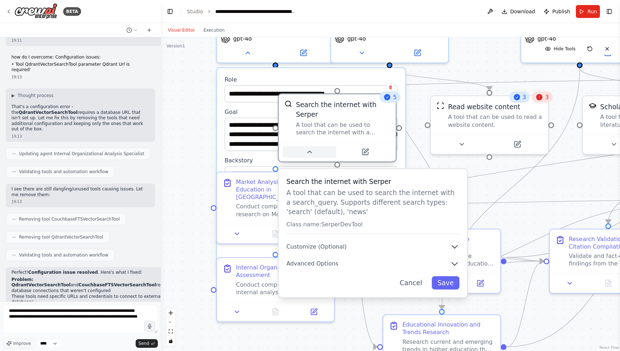
click at [307, 154] on icon at bounding box center [310, 152] width 8 height 8
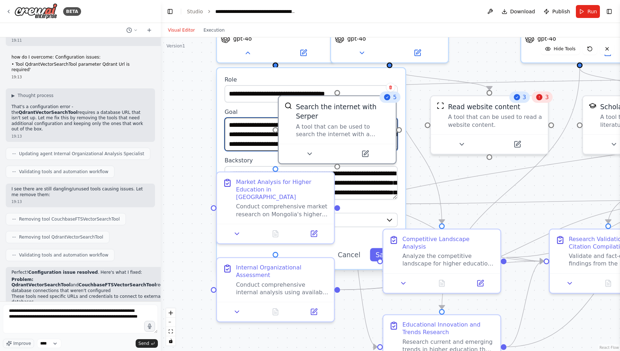
click at [262, 130] on textarea "**********" at bounding box center [311, 133] width 173 height 33
click at [202, 122] on div ".deletable-edge-delete-btn { width: 20px; height: 20px; border: 0px solid #ffff…" at bounding box center [390, 193] width 459 height 313
click at [264, 186] on div "Market Analysis for Higher Education in Mongolia" at bounding box center [282, 187] width 92 height 23
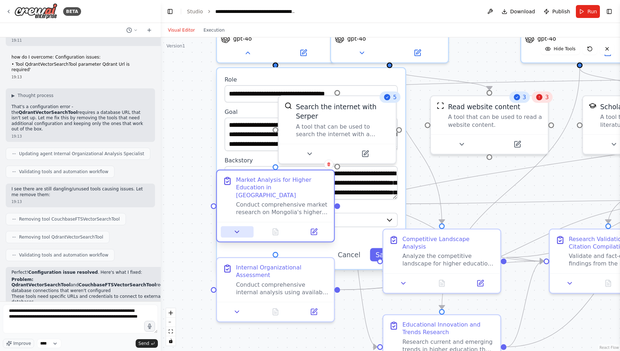
click at [241, 228] on icon at bounding box center [237, 232] width 8 height 8
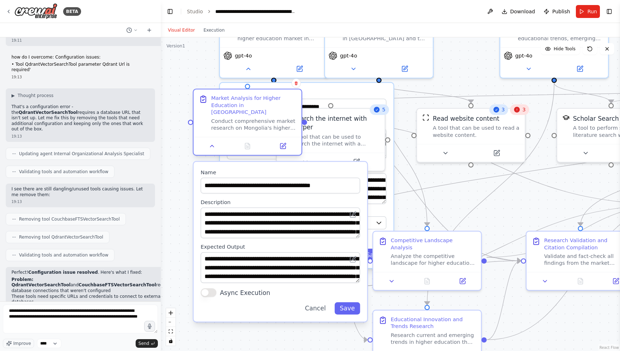
drag, startPoint x: 276, startPoint y: 185, endPoint x: 253, endPoint y: 101, distance: 86.7
click at [253, 101] on div "Market Analysis for Higher Education in Mongolia" at bounding box center [253, 105] width 85 height 21
click at [147, 340] on button "Send" at bounding box center [147, 343] width 22 height 9
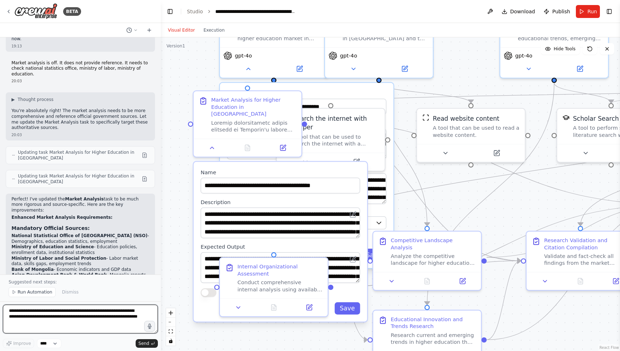
scroll to position [3140, 0]
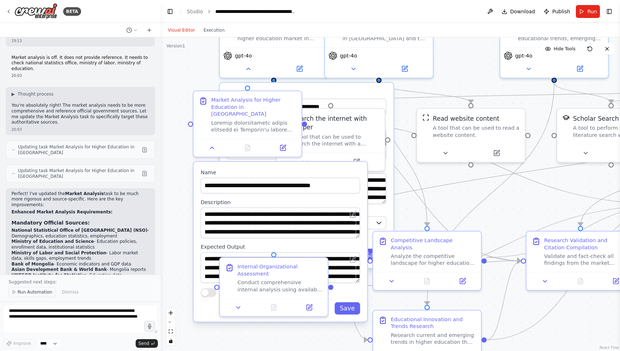
click at [32, 289] on span "Run Automation" at bounding box center [35, 292] width 35 height 6
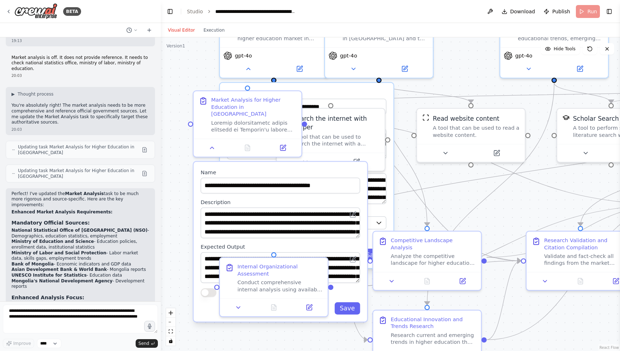
scroll to position [3113, 0]
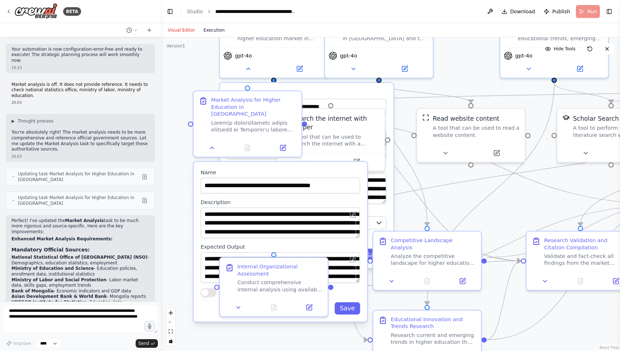
click at [218, 29] on button "Execution" at bounding box center [214, 30] width 30 height 9
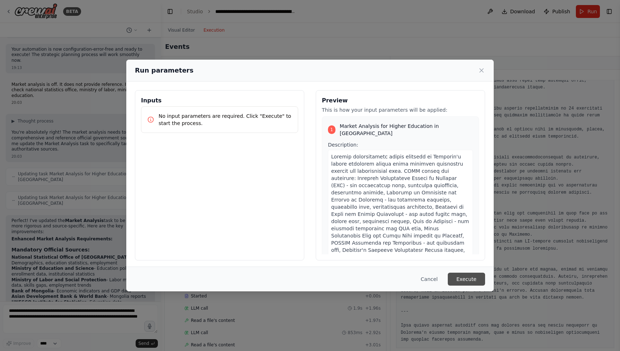
click at [466, 276] on button "Execute" at bounding box center [466, 278] width 37 height 13
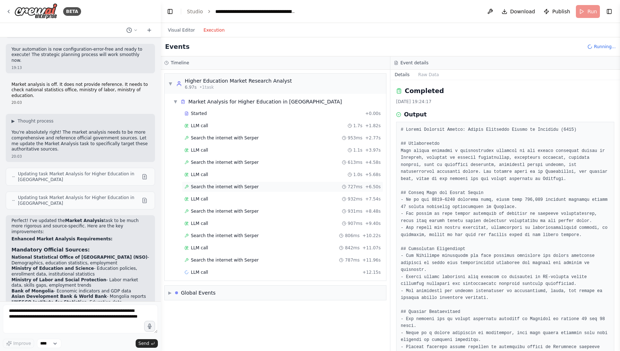
scroll to position [0, 0]
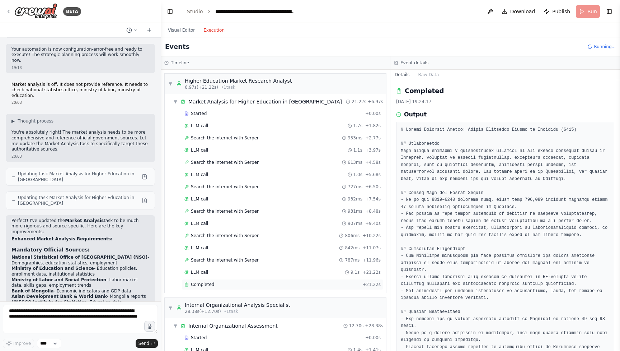
click at [212, 281] on div "Completed + 21.22s" at bounding box center [282, 284] width 201 height 11
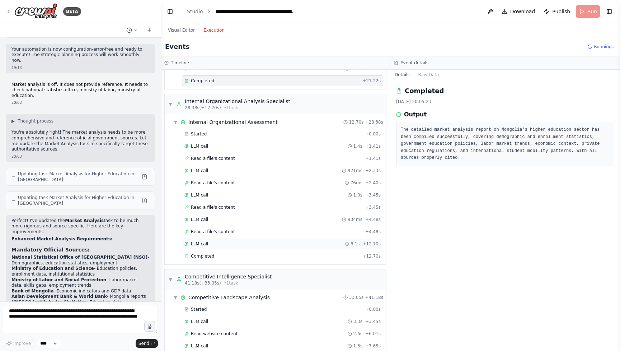
scroll to position [175, 0]
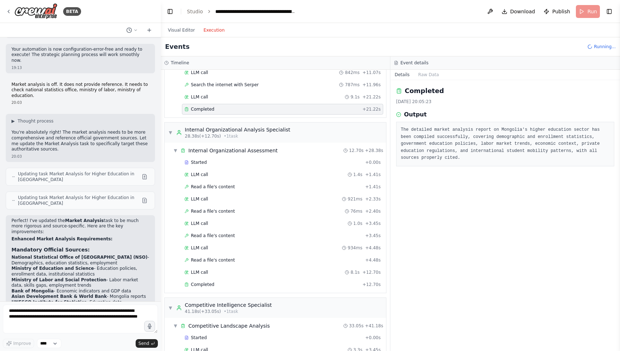
click at [204, 106] on div "Completed + 21.22s" at bounding box center [282, 109] width 201 height 11
click at [215, 101] on div "LLM call 9.1s + 21.22s" at bounding box center [282, 96] width 201 height 11
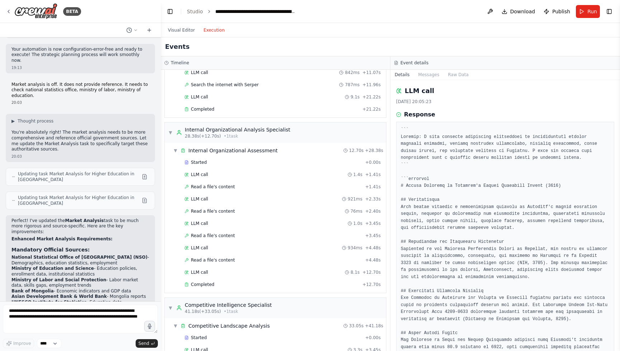
scroll to position [0, 0]
click at [237, 109] on div "Completed" at bounding box center [271, 109] width 175 height 6
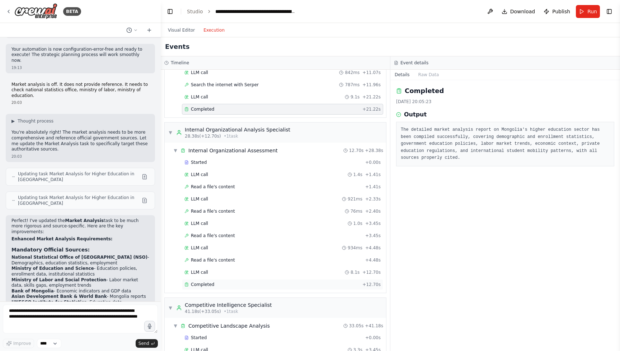
click at [210, 283] on span "Completed" at bounding box center [202, 284] width 23 height 6
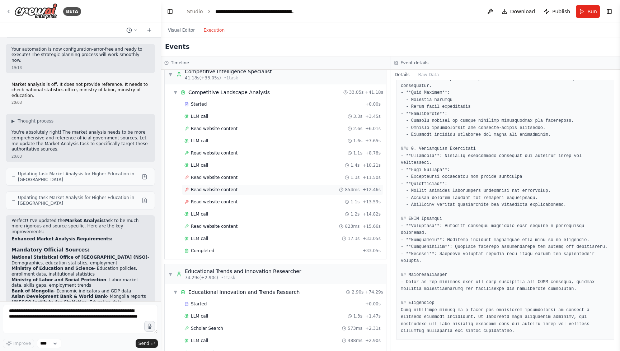
scroll to position [418, 0]
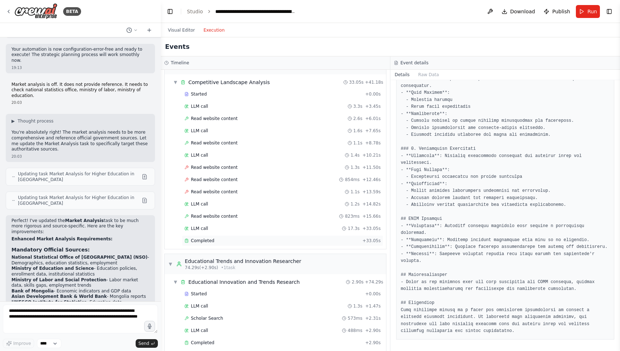
click at [250, 236] on div "Completed + 33.05s" at bounding box center [282, 240] width 201 height 11
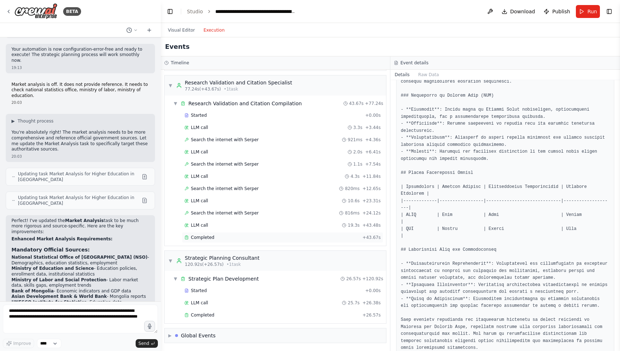
scroll to position [698, 0]
click at [215, 236] on div "Completed" at bounding box center [271, 237] width 175 height 6
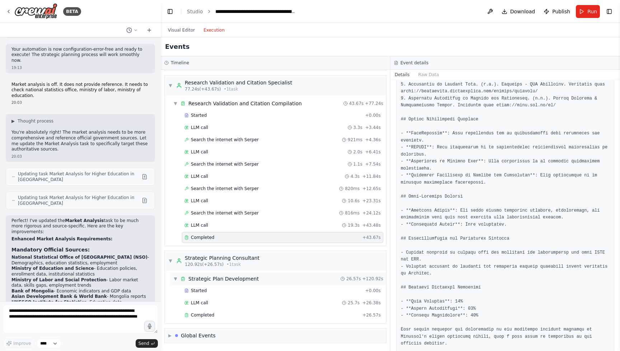
scroll to position [0, 0]
click at [212, 313] on span "Completed" at bounding box center [202, 315] width 23 height 6
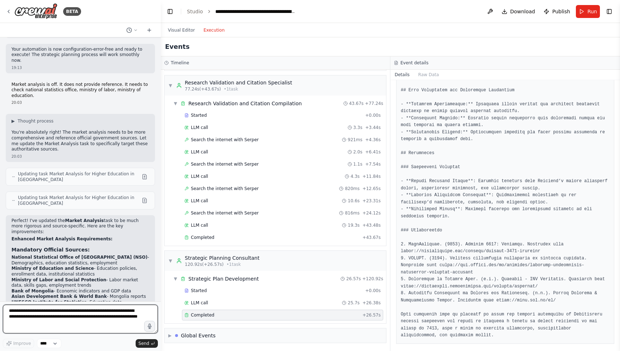
click at [82, 320] on textarea "**********" at bounding box center [80, 318] width 155 height 29
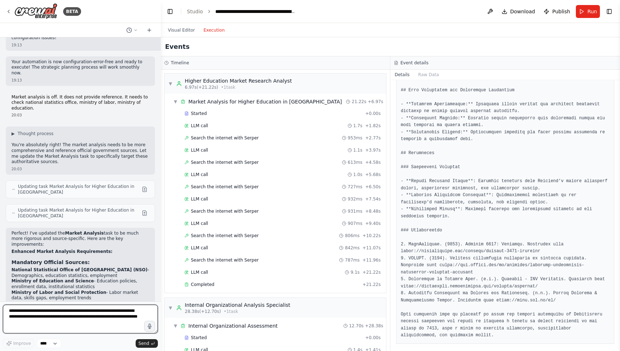
scroll to position [3104, 0]
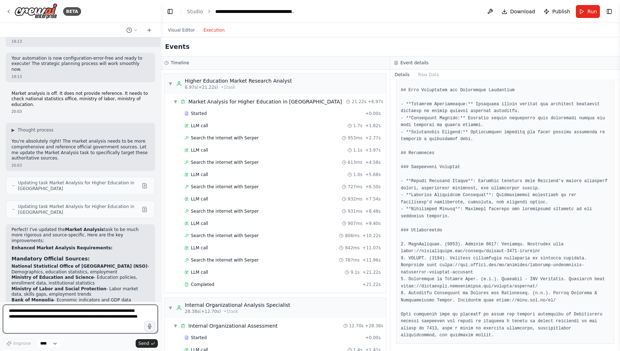
click at [47, 321] on textarea "**********" at bounding box center [80, 318] width 155 height 29
type textarea "**********"
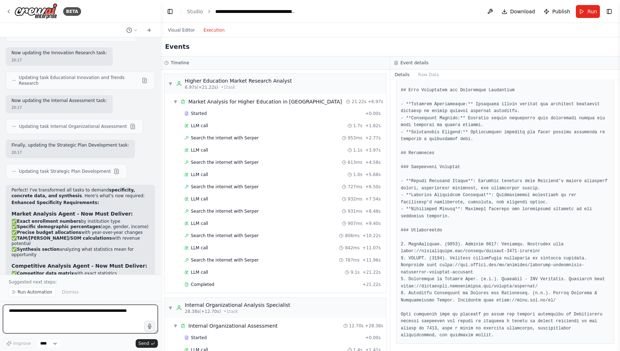
scroll to position [0, 0]
click at [37, 292] on span "Run Automation" at bounding box center [35, 292] width 35 height 6
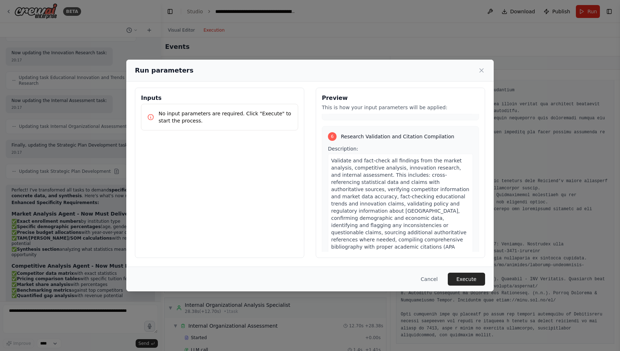
scroll to position [3, 0]
click at [460, 278] on button "Execute" at bounding box center [466, 278] width 37 height 13
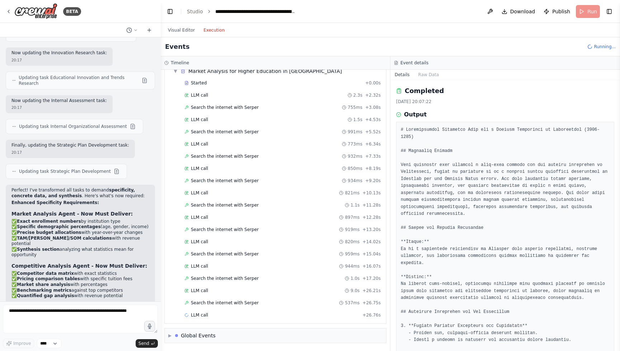
scroll to position [30, 0]
click at [242, 104] on div "Search the internet with Serper 755ms + 3.08s" at bounding box center [282, 107] width 201 height 11
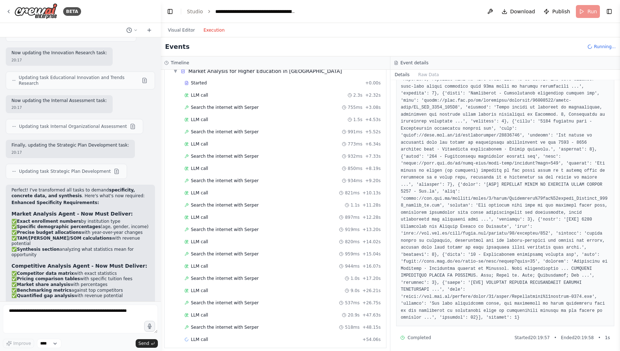
scroll to position [0, 0]
click at [213, 96] on div "LLM call 2.3s + 2.32s" at bounding box center [282, 95] width 196 height 6
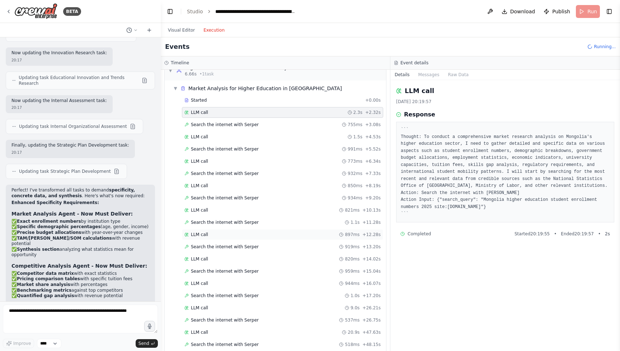
scroll to position [7, 0]
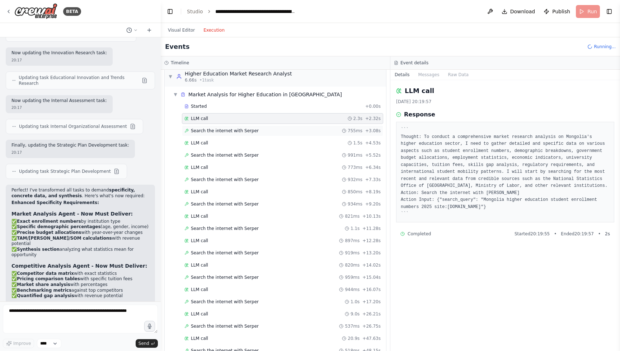
click at [230, 131] on span "Search the internet with Serper" at bounding box center [225, 131] width 68 height 6
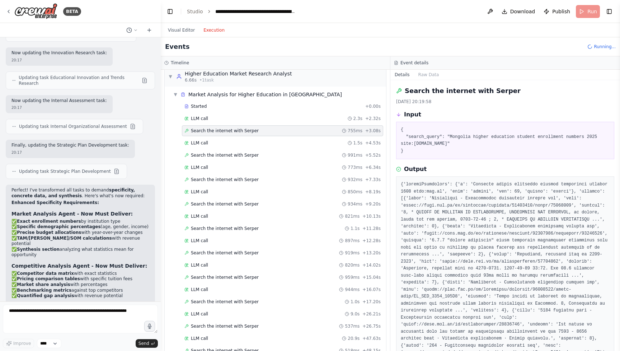
scroll to position [0, 0]
click at [214, 143] on div "LLM call 1.5s + 4.53s" at bounding box center [282, 143] width 196 height 6
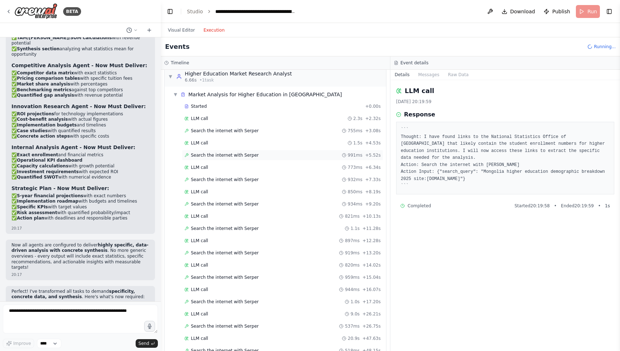
click at [217, 154] on span "Search the internet with Serper" at bounding box center [225, 155] width 68 height 6
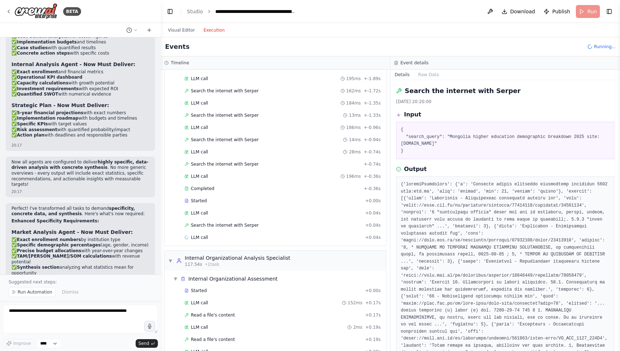
scroll to position [473, 0]
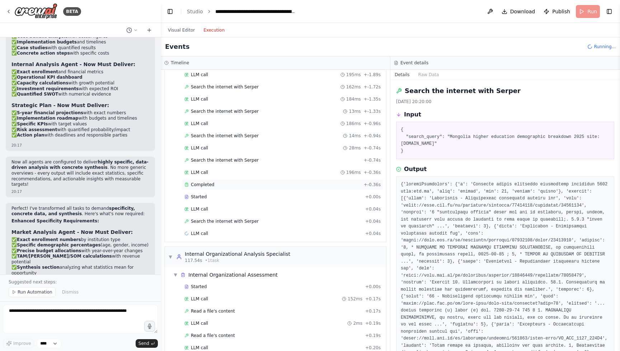
click at [232, 182] on div "Completed" at bounding box center [272, 185] width 177 height 6
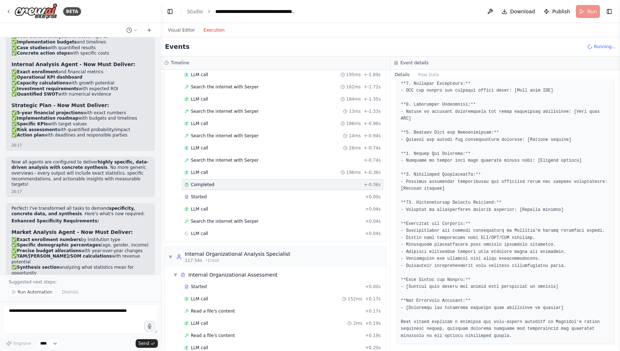
scroll to position [0, 0]
click at [248, 194] on div "Started" at bounding box center [273, 197] width 178 height 6
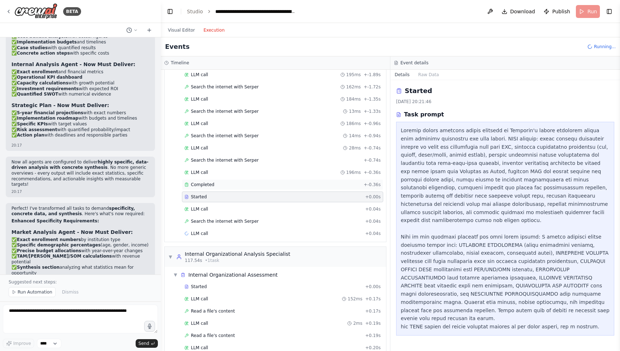
click at [256, 182] on div "Completed" at bounding box center [272, 185] width 177 height 6
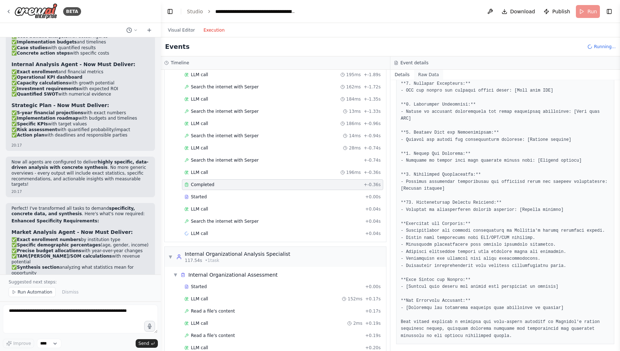
click at [428, 77] on button "Raw Data" at bounding box center [428, 75] width 29 height 10
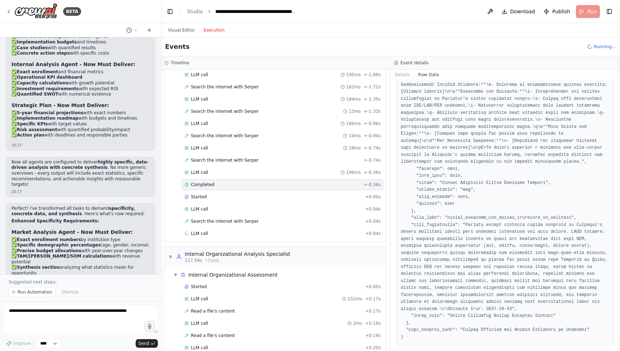
scroll to position [1087, 0]
click at [224, 194] on div "Started" at bounding box center [273, 197] width 178 height 6
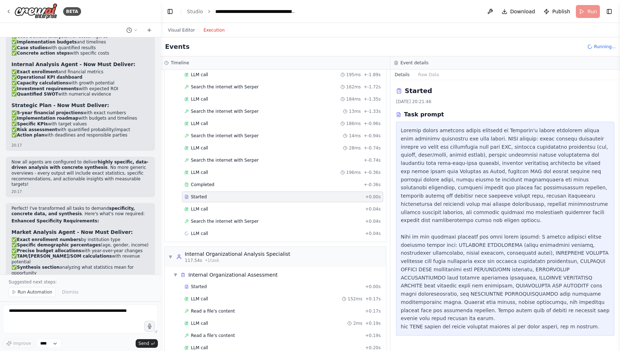
scroll to position [0, 0]
click at [230, 206] on div "LLM call + 0.04s" at bounding box center [282, 208] width 201 height 11
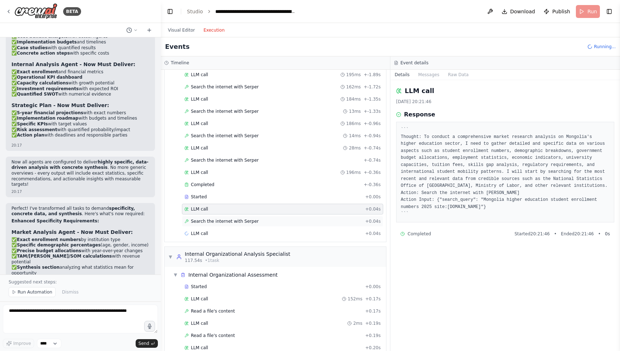
click at [242, 218] on span "Search the internet with Serper" at bounding box center [225, 221] width 68 height 6
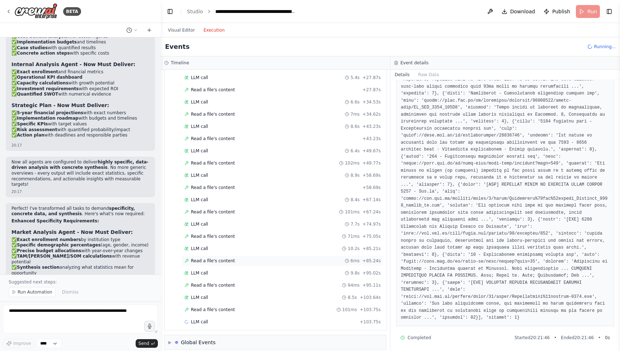
scroll to position [937, 0]
click at [224, 307] on span "Read a file's content" at bounding box center [213, 310] width 44 height 6
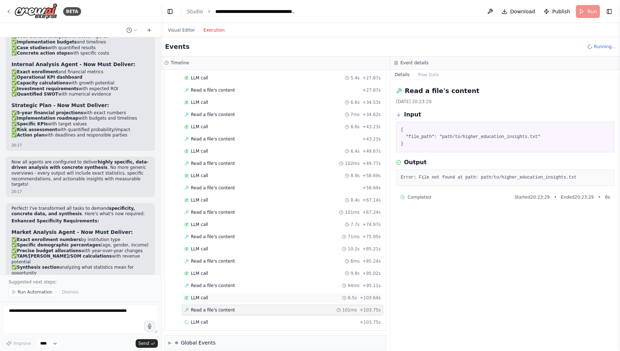
click at [228, 295] on div "LLM call 8.5s + 103.64s" at bounding box center [282, 298] width 196 height 6
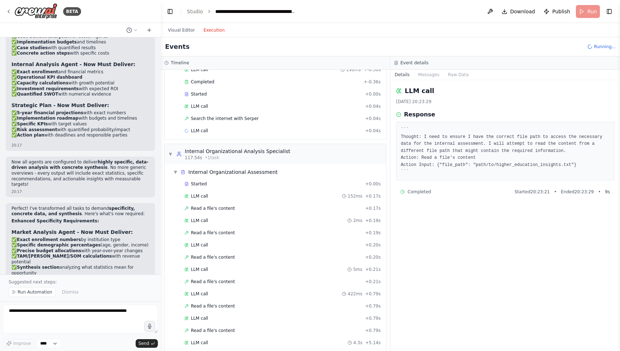
scroll to position [566, 0]
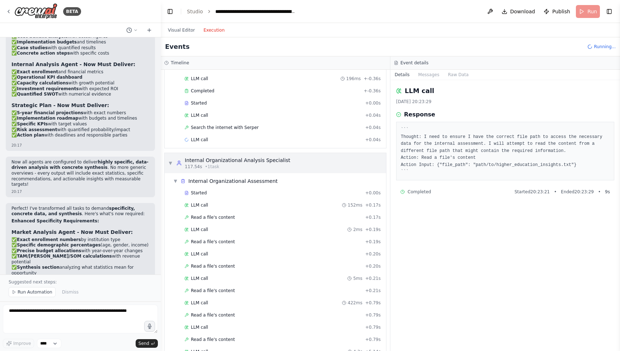
click at [231, 156] on div "Internal Organizational Analysis Specialist" at bounding box center [237, 159] width 105 height 7
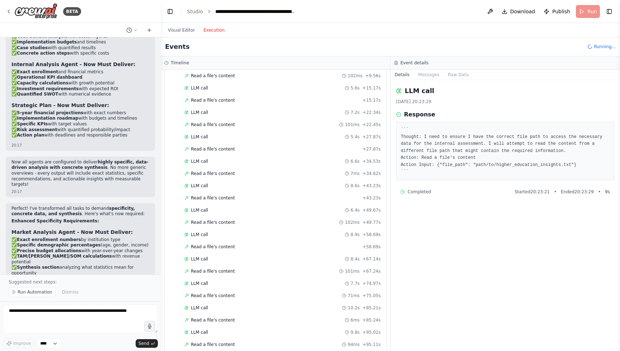
scroll to position [867, 0]
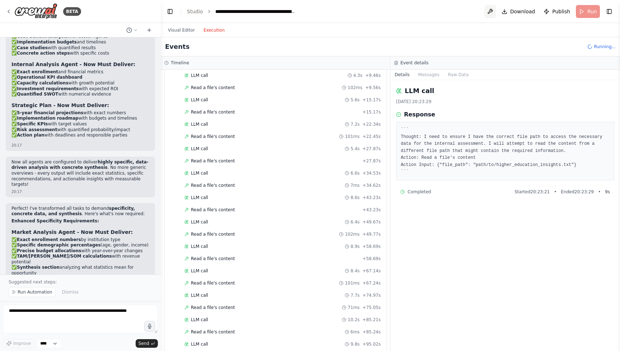
click at [489, 15] on button at bounding box center [489, 11] width 11 height 13
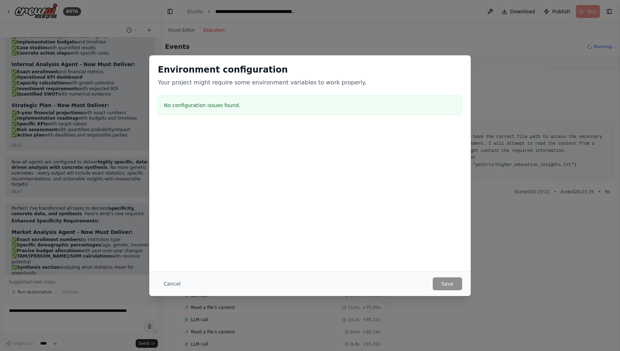
click at [478, 84] on div "Environment configuration Your project might require some environment variables…" at bounding box center [310, 175] width 620 height 351
click at [182, 281] on button "Cancel" at bounding box center [172, 283] width 28 height 13
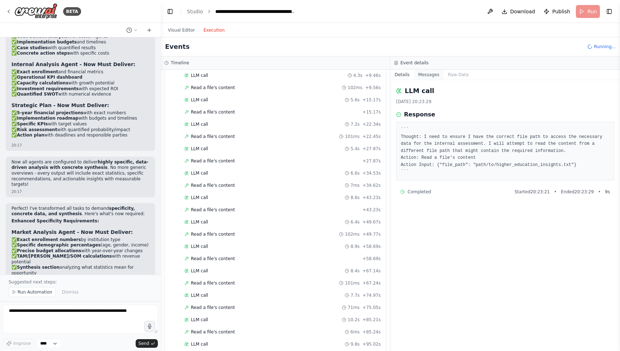
click at [425, 75] on button "Messages" at bounding box center [429, 75] width 30 height 10
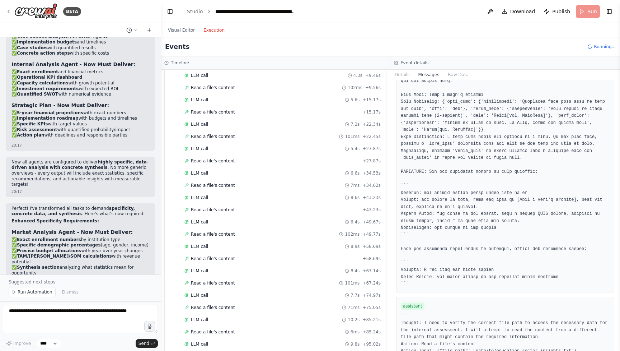
scroll to position [3768, 0]
click at [451, 74] on button "Raw Data" at bounding box center [457, 75] width 29 height 10
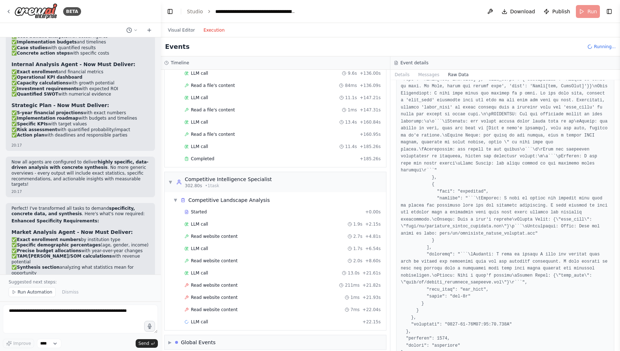
scroll to position [1234, 0]
click at [208, 156] on span "Completed" at bounding box center [202, 159] width 23 height 6
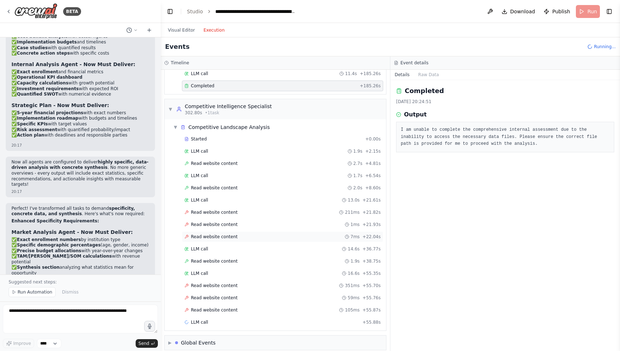
scroll to position [0, 0]
click at [180, 33] on button "Visual Editor" at bounding box center [182, 30] width 36 height 9
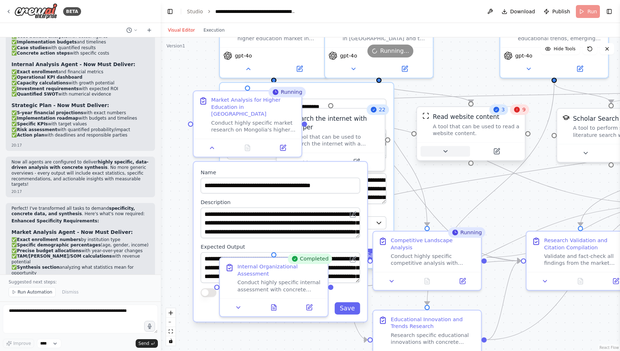
click at [444, 146] on button at bounding box center [445, 151] width 50 height 10
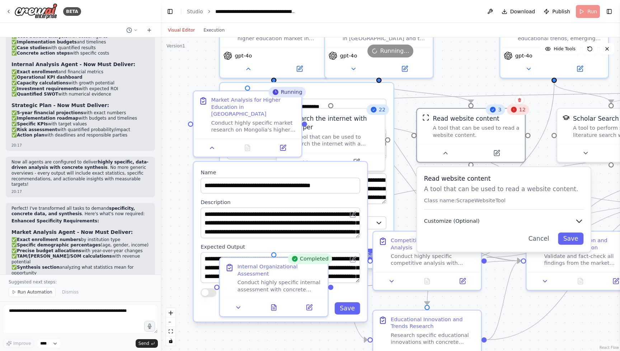
click at [452, 221] on span "Customize (Optional)" at bounding box center [452, 220] width 56 height 7
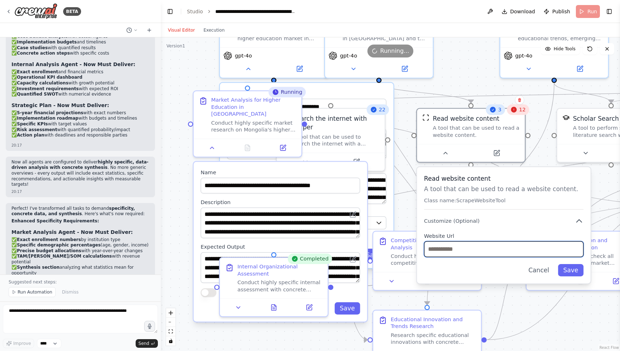
click at [457, 254] on input "text" at bounding box center [503, 249] width 159 height 16
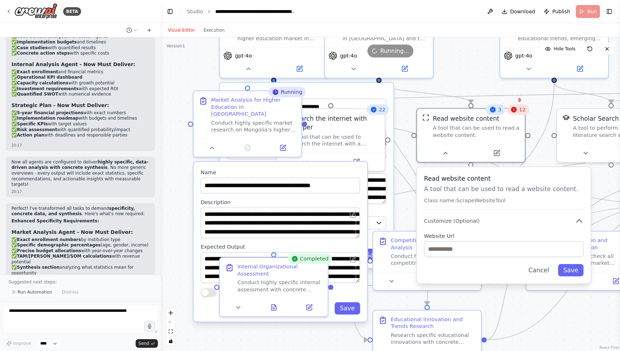
click at [455, 267] on div "Cancel Save" at bounding box center [503, 270] width 159 height 12
click at [456, 217] on button "Customize (Optional)" at bounding box center [503, 220] width 159 height 9
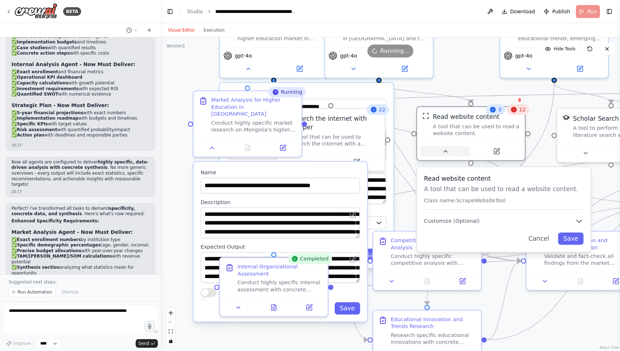
click at [450, 151] on button at bounding box center [445, 151] width 50 height 10
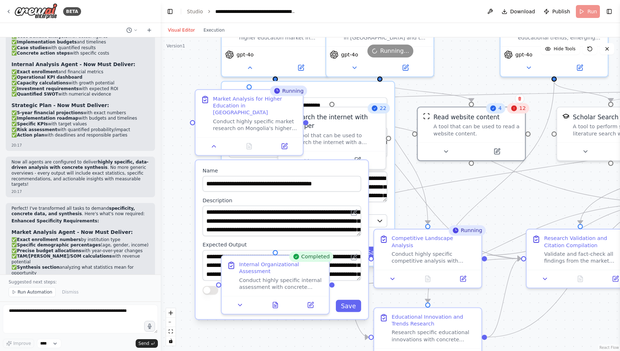
click at [514, 113] on div "12" at bounding box center [518, 108] width 22 height 10
click at [518, 112] on div "12" at bounding box center [518, 108] width 22 height 10
click at [522, 109] on span "12" at bounding box center [522, 108] width 7 height 7
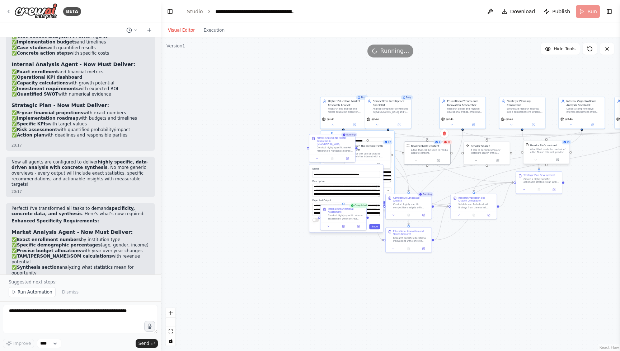
click at [552, 151] on div "A tool that reads the content of a file. To use this tool, provide a 'file_path…" at bounding box center [548, 150] width 37 height 6
click at [566, 144] on div "25" at bounding box center [566, 142] width 10 height 4
click at [537, 159] on button at bounding box center [535, 159] width 21 height 4
click at [540, 205] on span "Customize (Optional)" at bounding box center [538, 204] width 24 height 3
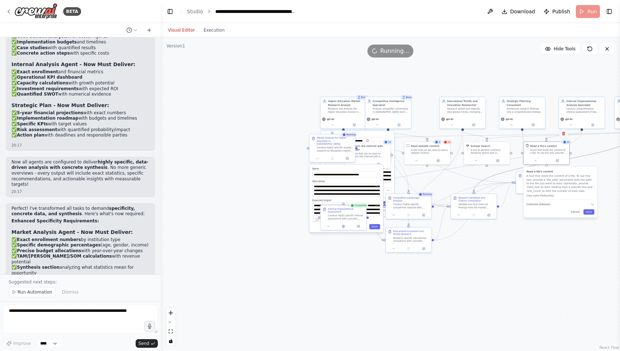
click at [503, 171] on icon "Edge from c3d7a0e2-8bb2-4677-8df2-3085a92c499c to 6d124728-9852-46f8-bc79-fa4f3…" at bounding box center [556, 161] width 164 height 61
click at [509, 244] on div ".deletable-edge-delete-btn { width: 20px; height: 20px; border: 0px solid #ffff…" at bounding box center [390, 193] width 459 height 313
click at [342, 147] on div "Conduct highly specific market research on Mongolia's higher education sector w…" at bounding box center [335, 148] width 36 height 6
click at [361, 224] on button "Cancel" at bounding box center [360, 226] width 13 height 5
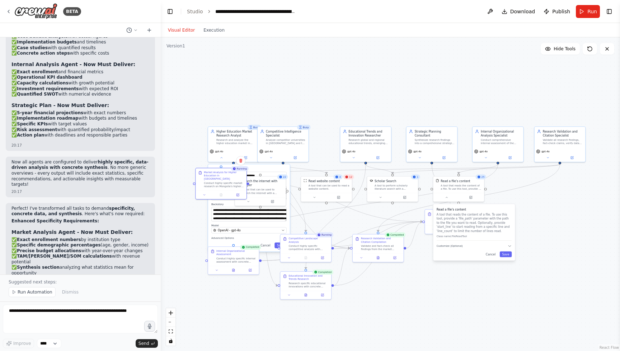
drag, startPoint x: 284, startPoint y: 235, endPoint x: 169, endPoint y: 280, distance: 124.3
click at [169, 280] on div ".deletable-edge-delete-btn { width: 20px; height: 20px; border: 0px solid #ffff…" at bounding box center [390, 193] width 459 height 313
drag, startPoint x: 315, startPoint y: 213, endPoint x: 331, endPoint y: 247, distance: 37.4
click at [331, 247] on div ".deletable-edge-delete-btn { width: 20px; height: 20px; border: 0px solid #ffff…" at bounding box center [319, 195] width 264 height 180
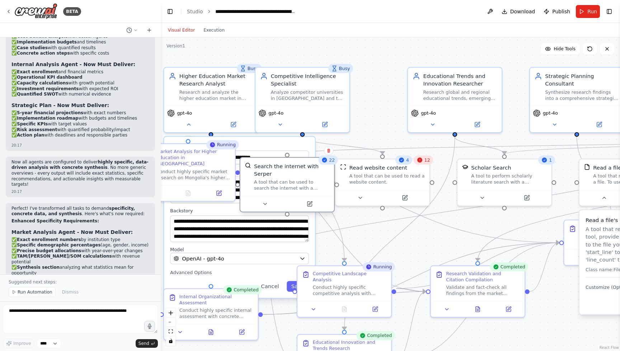
drag, startPoint x: 276, startPoint y: 184, endPoint x: 303, endPoint y: 184, distance: 26.9
click at [303, 184] on div "A tool that can be used to search the internet with a search_query. Supports di…" at bounding box center [291, 185] width 75 height 12
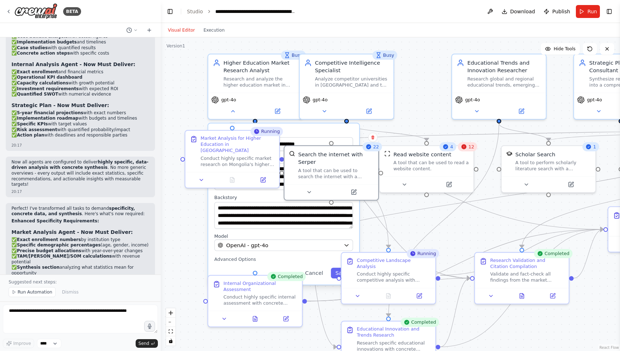
drag, startPoint x: 352, startPoint y: 218, endPoint x: 396, endPoint y: 205, distance: 46.9
click at [396, 205] on div ".deletable-edge-delete-btn { width: 20px; height: 20px; border: 0px solid #ffff…" at bounding box center [390, 193] width 459 height 313
click at [252, 153] on div "Conduct highly specific market research on Mongolia's higher education sector w…" at bounding box center [238, 159] width 74 height 12
click at [200, 175] on icon at bounding box center [202, 178] width 6 height 6
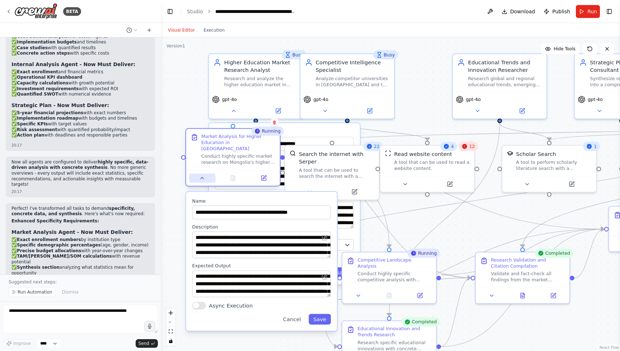
click at [200, 175] on icon at bounding box center [202, 178] width 6 height 6
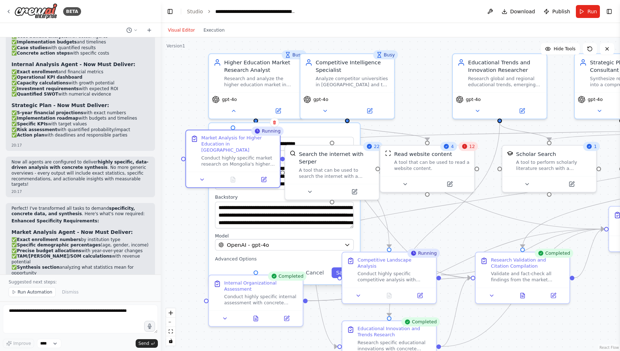
click at [193, 209] on div ".deletable-edge-delete-btn { width: 20px; height: 20px; border: 0px solid #ffff…" at bounding box center [390, 193] width 459 height 313
click at [173, 10] on button "Toggle Left Sidebar" at bounding box center [170, 11] width 10 height 10
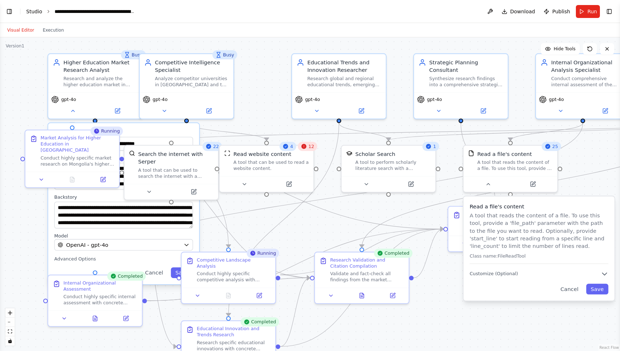
click at [30, 12] on link "Studio" at bounding box center [34, 12] width 16 height 6
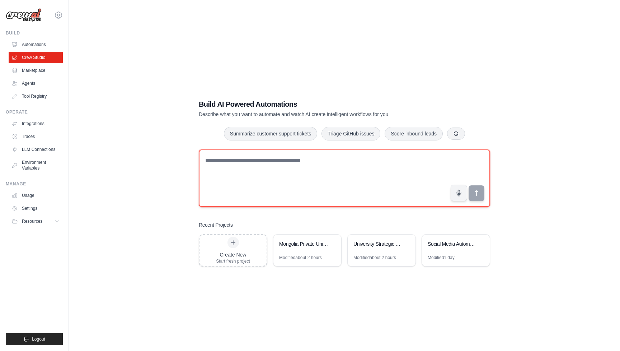
click at [213, 186] on textarea at bounding box center [344, 177] width 291 height 57
type textarea "*"
paste textarea "*********"
click at [244, 159] on textarea "**********" at bounding box center [344, 177] width 291 height 57
click at [337, 163] on textarea "**********" at bounding box center [344, 177] width 291 height 57
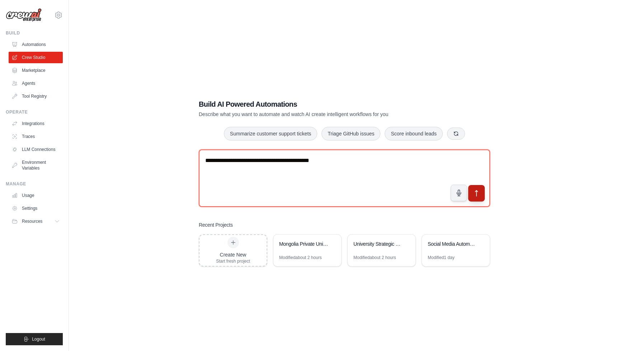
type textarea "**********"
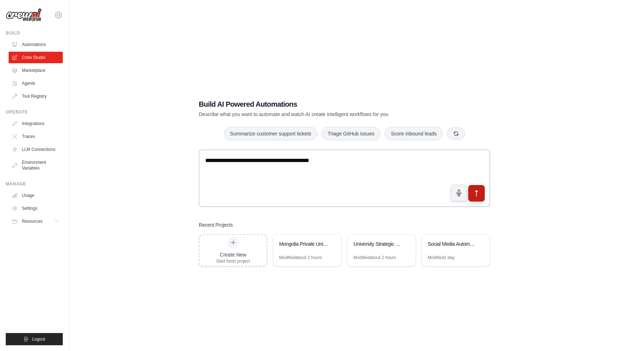
click at [479, 197] on button "submit" at bounding box center [476, 192] width 17 height 17
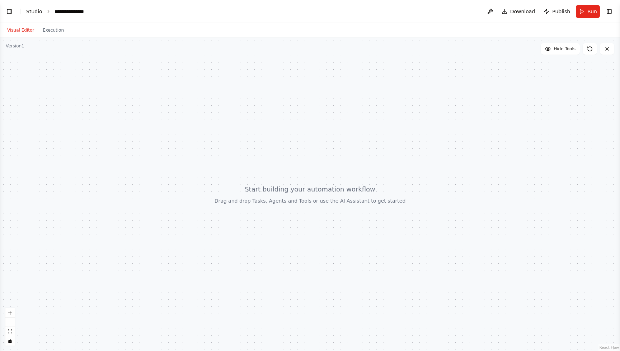
click at [33, 13] on link "Studio" at bounding box center [34, 12] width 16 height 6
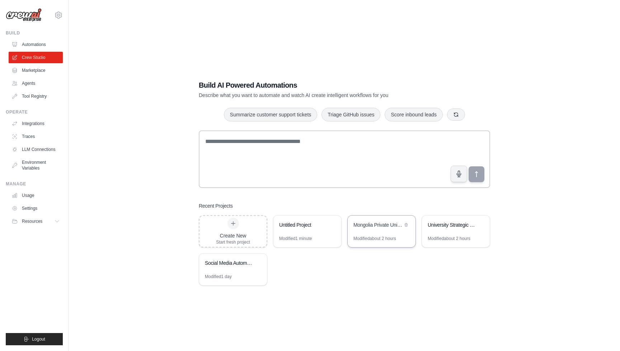
click at [371, 232] on div "Mongolia Private University Strategic Planning" at bounding box center [382, 225] width 68 height 20
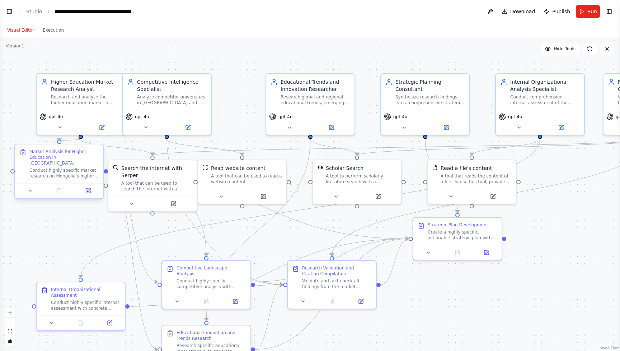
scroll to position [3670, 0]
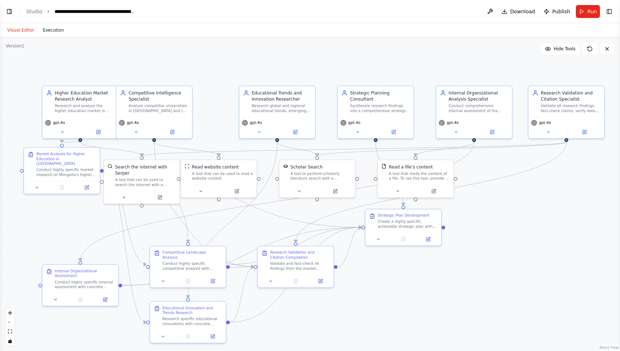
click at [54, 30] on button "Execution" at bounding box center [53, 30] width 30 height 9
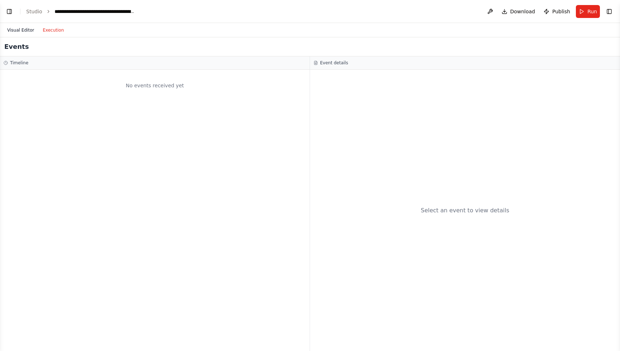
click at [22, 32] on button "Visual Editor" at bounding box center [21, 30] width 36 height 9
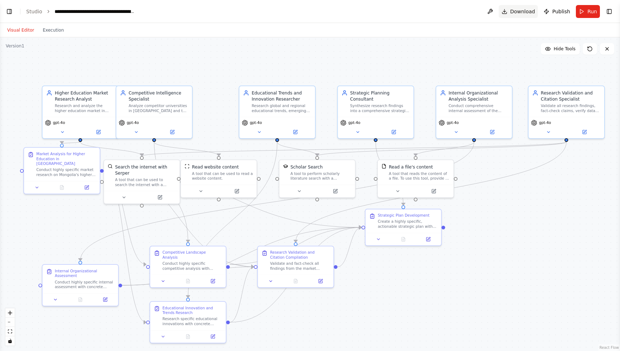
click at [520, 14] on span "Download" at bounding box center [522, 11] width 25 height 7
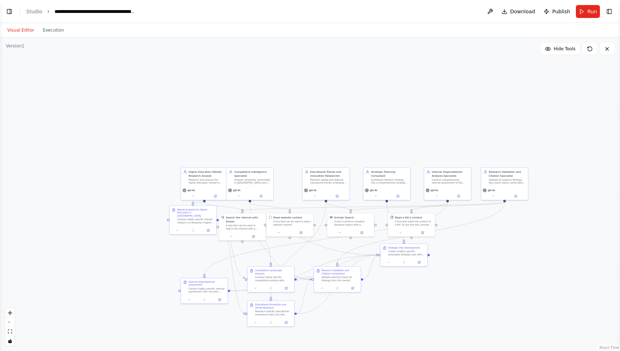
click at [127, 204] on div ".deletable-edge-delete-btn { width: 20px; height: 20px; border: 0px solid #ffff…" at bounding box center [310, 193] width 620 height 313
click at [25, 32] on button "Visual Editor" at bounding box center [21, 30] width 36 height 9
click at [34, 14] on link "Studio" at bounding box center [34, 12] width 16 height 6
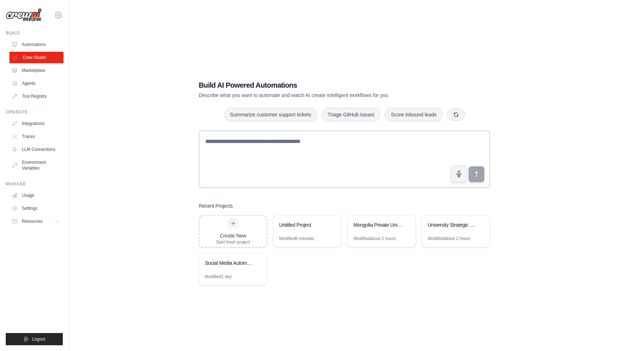
click at [40, 57] on link "Crew Studio" at bounding box center [36, 57] width 54 height 11
click at [32, 94] on link "Tool Registry" at bounding box center [36, 95] width 54 height 11
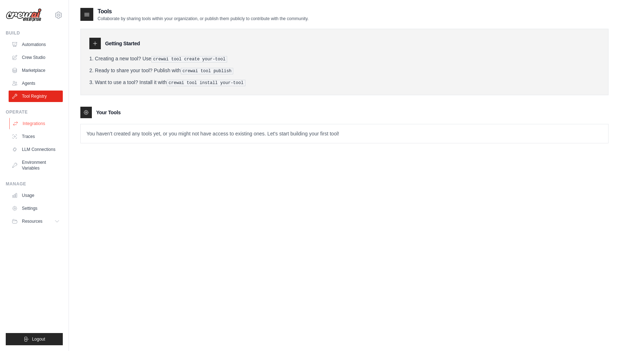
click at [33, 123] on link "Integrations" at bounding box center [36, 123] width 54 height 11
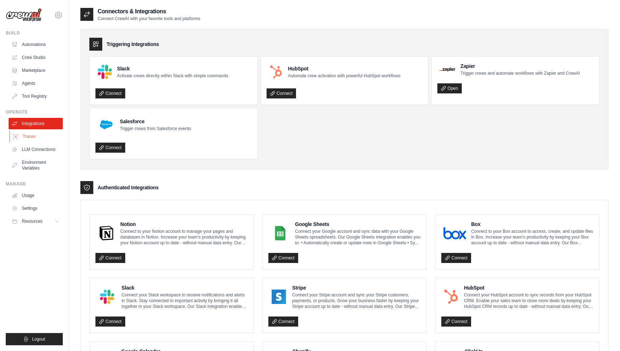
click at [32, 137] on link "Traces" at bounding box center [36, 136] width 54 height 11
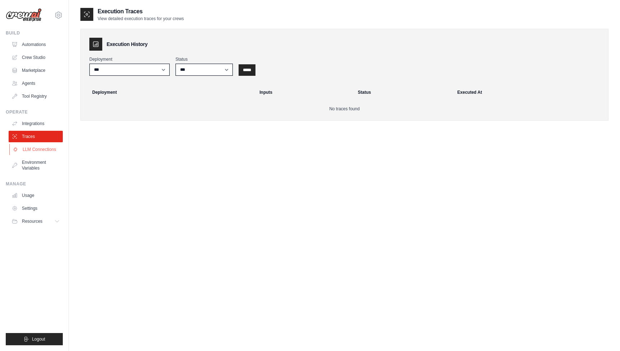
click at [33, 147] on link "LLM Connections" at bounding box center [36, 149] width 54 height 11
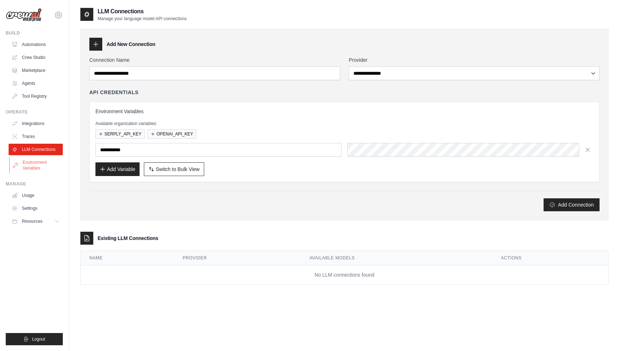
click at [34, 164] on link "Environment Variables" at bounding box center [36, 164] width 54 height 17
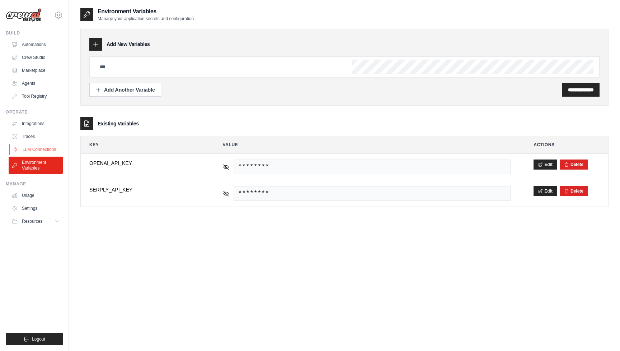
click at [35, 149] on link "LLM Connections" at bounding box center [36, 149] width 54 height 11
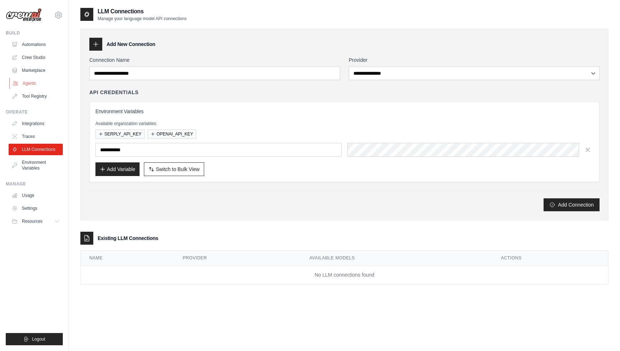
click at [31, 86] on link "Agents" at bounding box center [36, 82] width 54 height 11
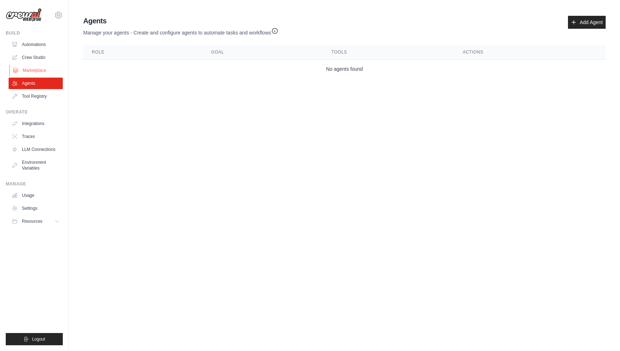
click at [31, 71] on link "Marketplace" at bounding box center [36, 70] width 54 height 11
